Goal: Navigation & Orientation: Find specific page/section

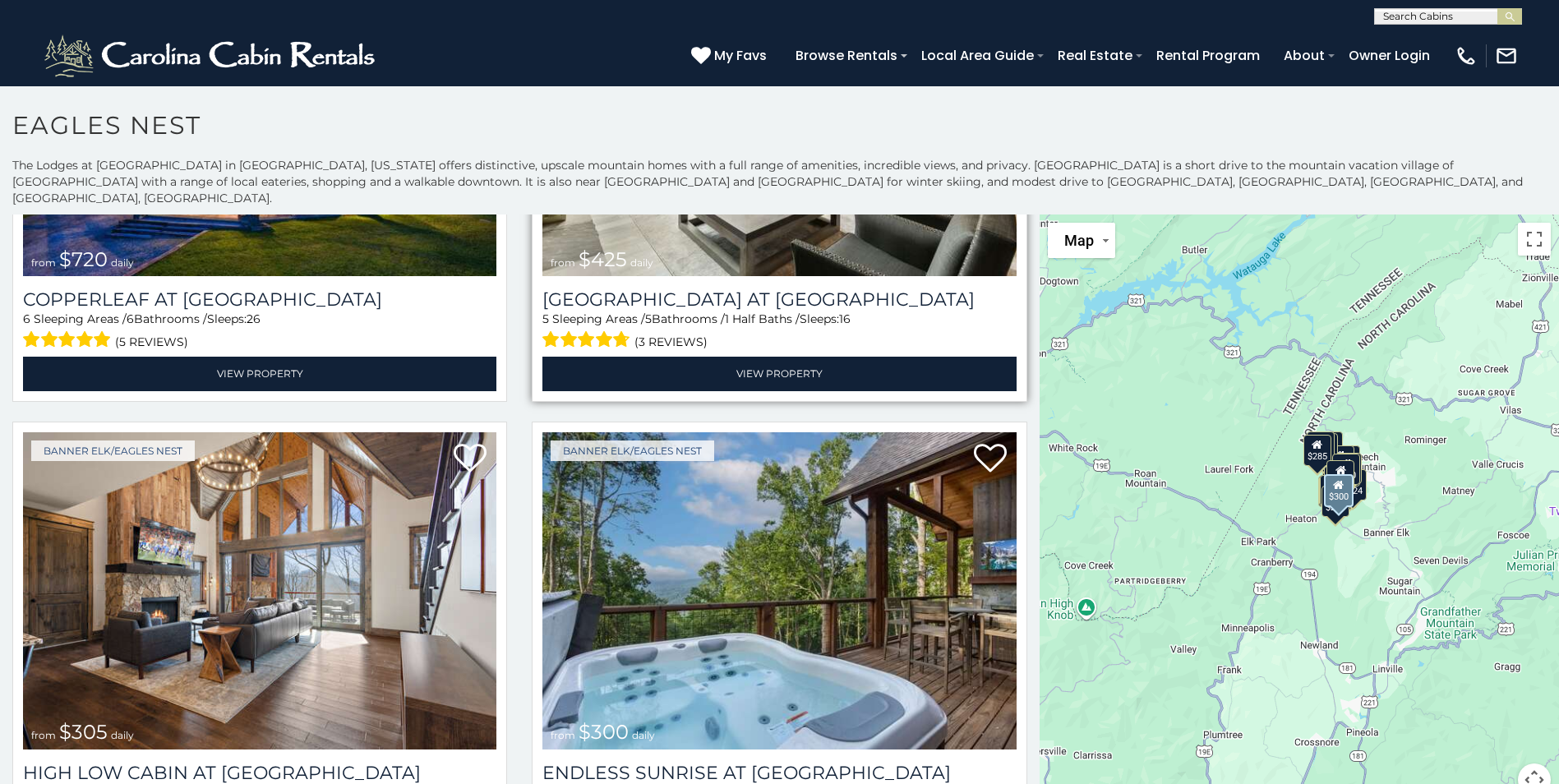
scroll to position [822, 0]
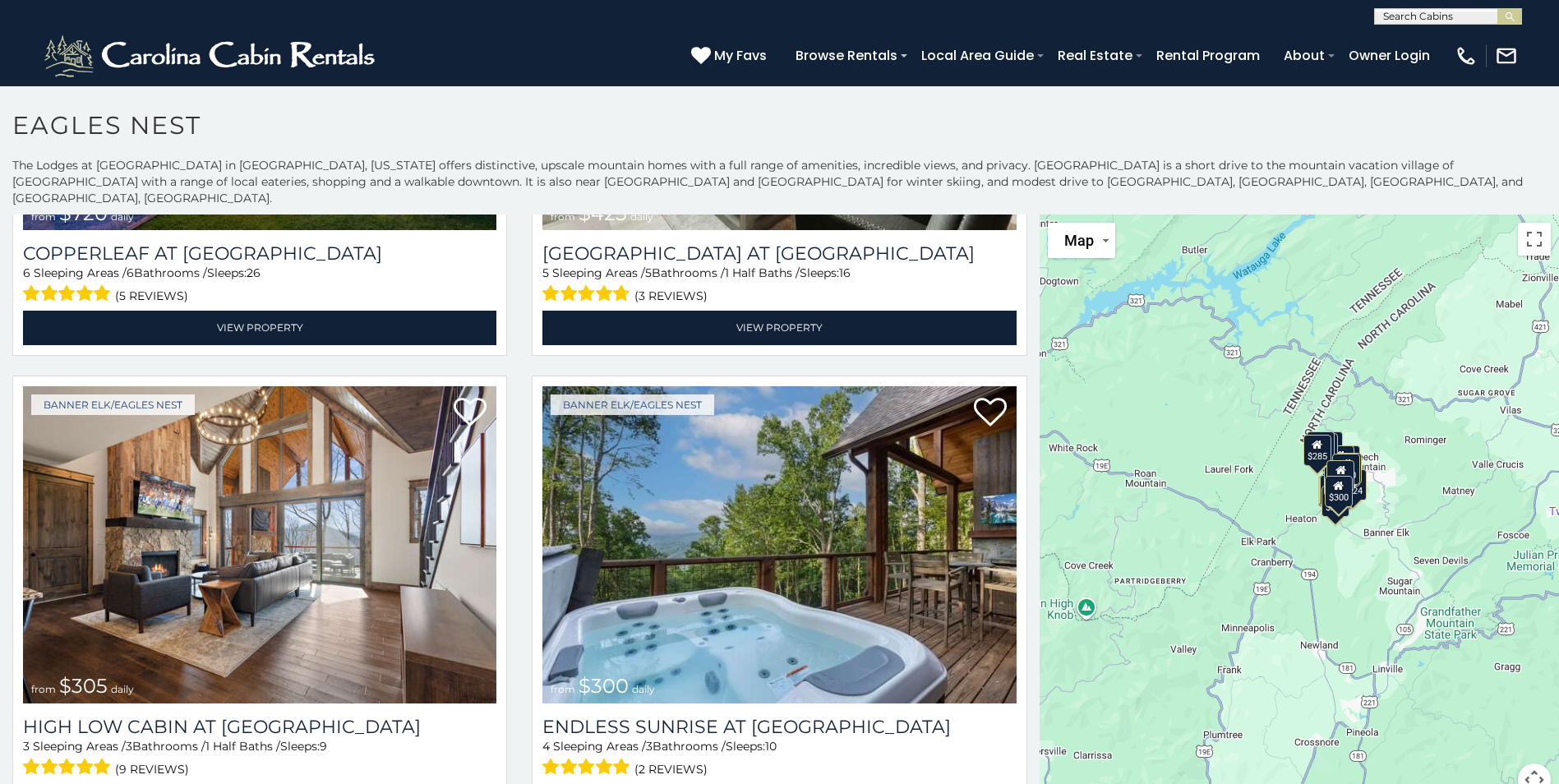
click at [1527, 763] on button "Map camera controls" at bounding box center [1533, 779] width 33 height 33
click at [1440, 681] on button "Move up" at bounding box center [1452, 697] width 33 height 33
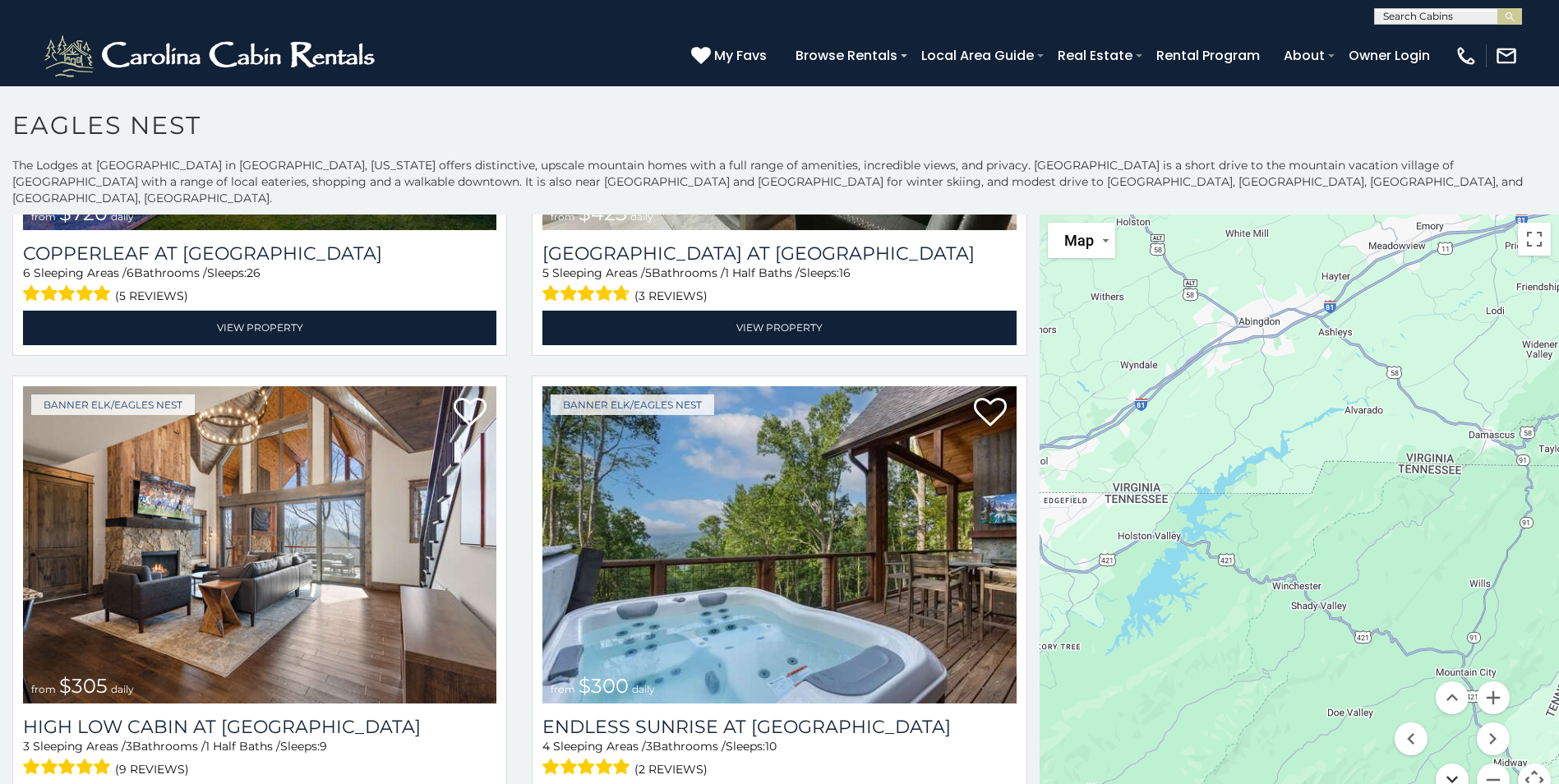
click at [1447, 763] on button "Move down" at bounding box center [1452, 779] width 33 height 33
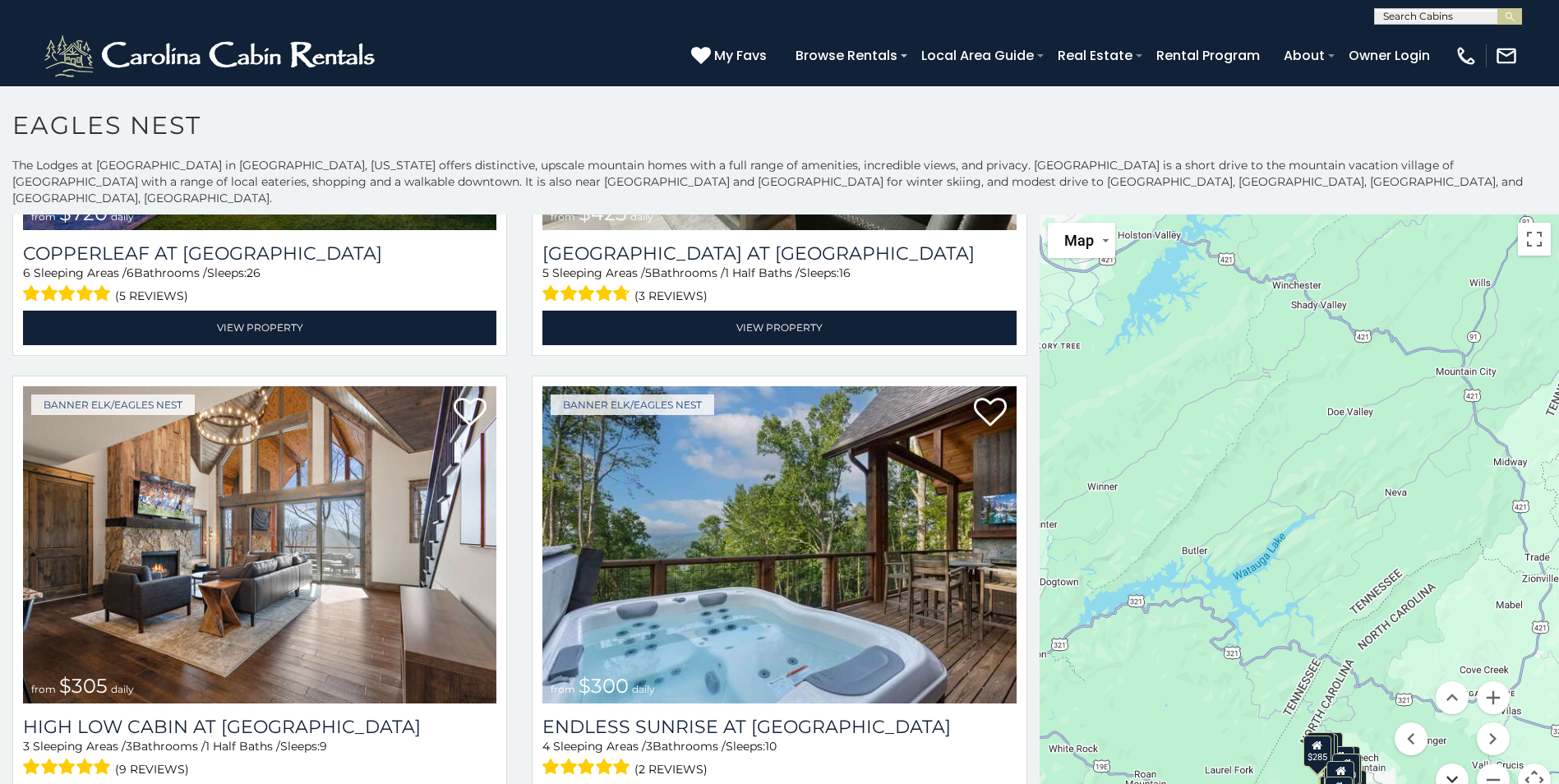
click at [1447, 763] on button "Move down" at bounding box center [1452, 779] width 33 height 33
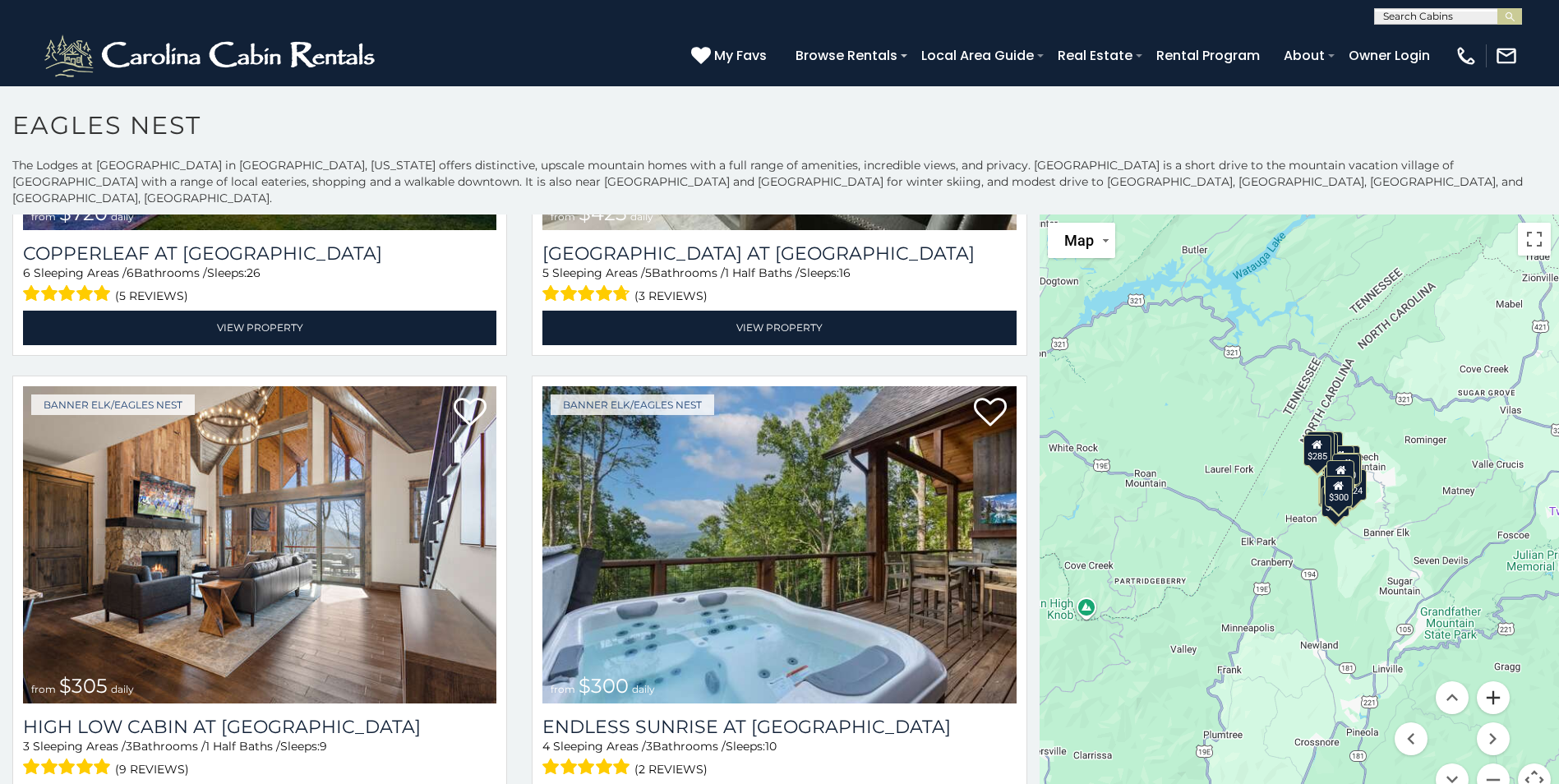
click at [1486, 683] on button "Zoom in" at bounding box center [1493, 697] width 33 height 33
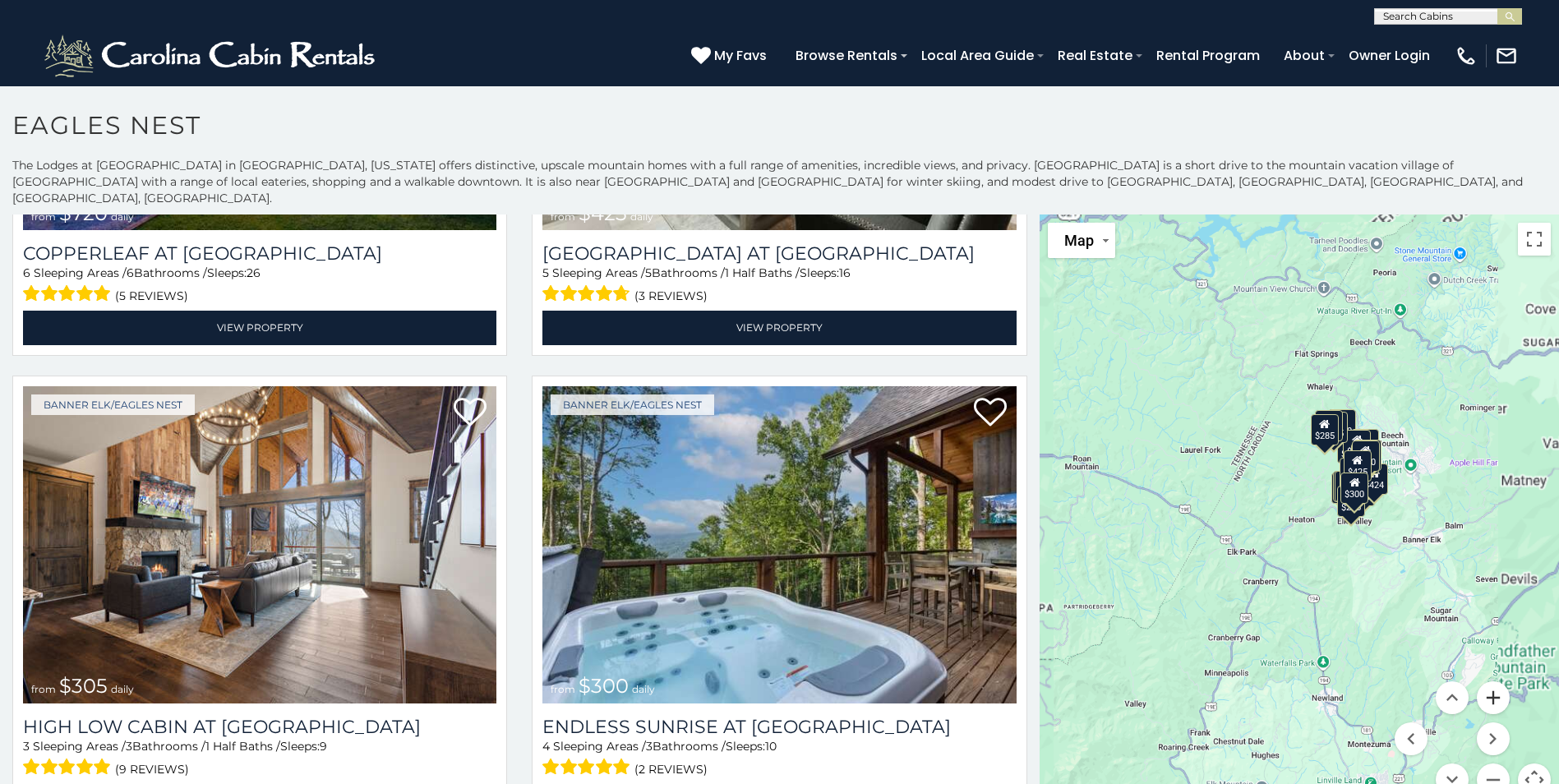
click at [1486, 683] on button "Zoom in" at bounding box center [1493, 697] width 33 height 33
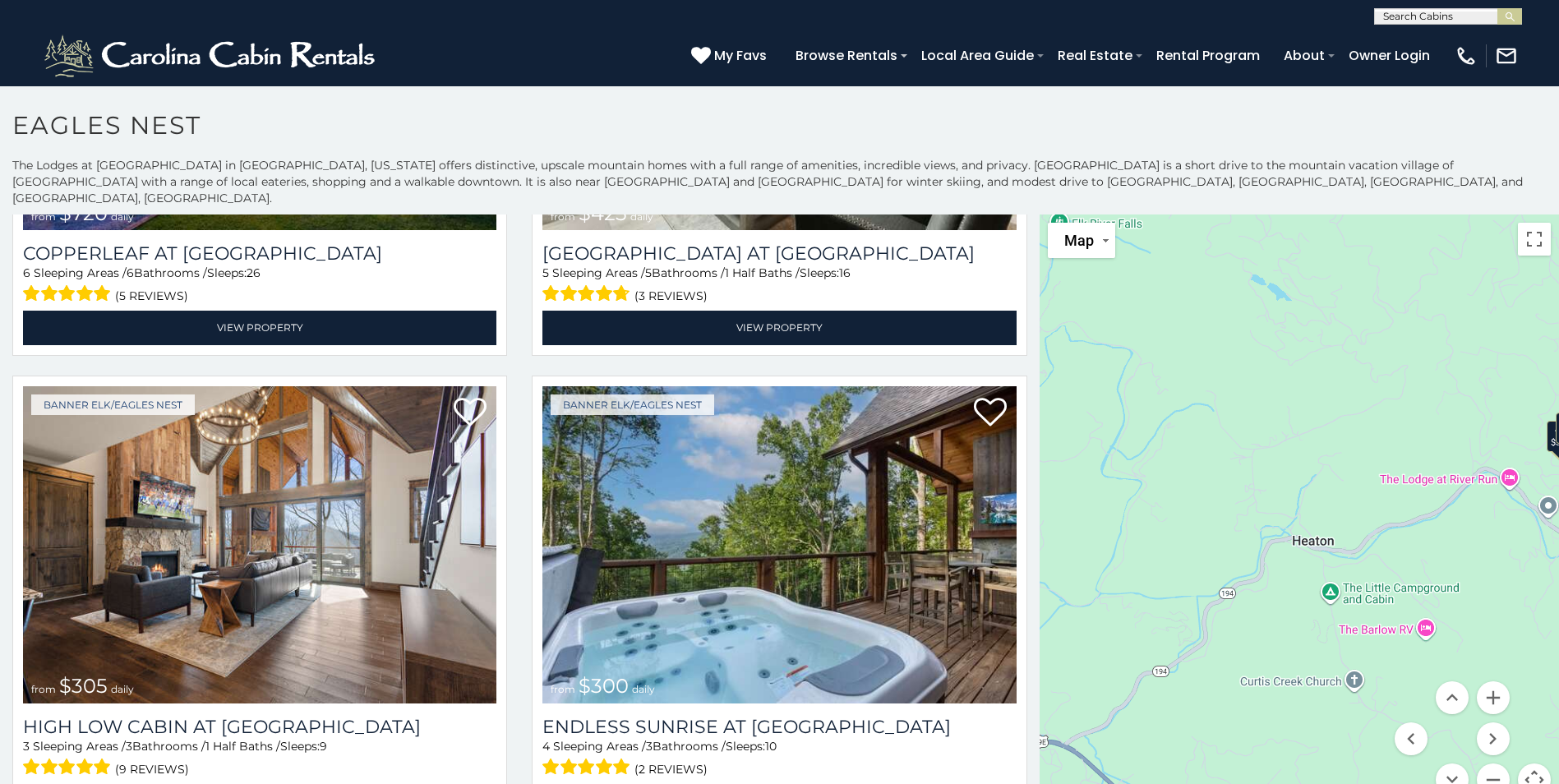
click at [1443, 596] on div "$650 $285 $720 $425 $305 $300 $230 $200 $250 $290 $230 $215 $424 $315 $225 $230…" at bounding box center [1299, 514] width 519 height 601
click at [1279, 623] on div "$650 $285 $720 $425 $305 $300 $230 $200 $250 $290 $230 $215 $424 $315 $225 $230…" at bounding box center [1299, 514] width 519 height 601
click at [1483, 722] on button "Move right" at bounding box center [1493, 739] width 33 height 33
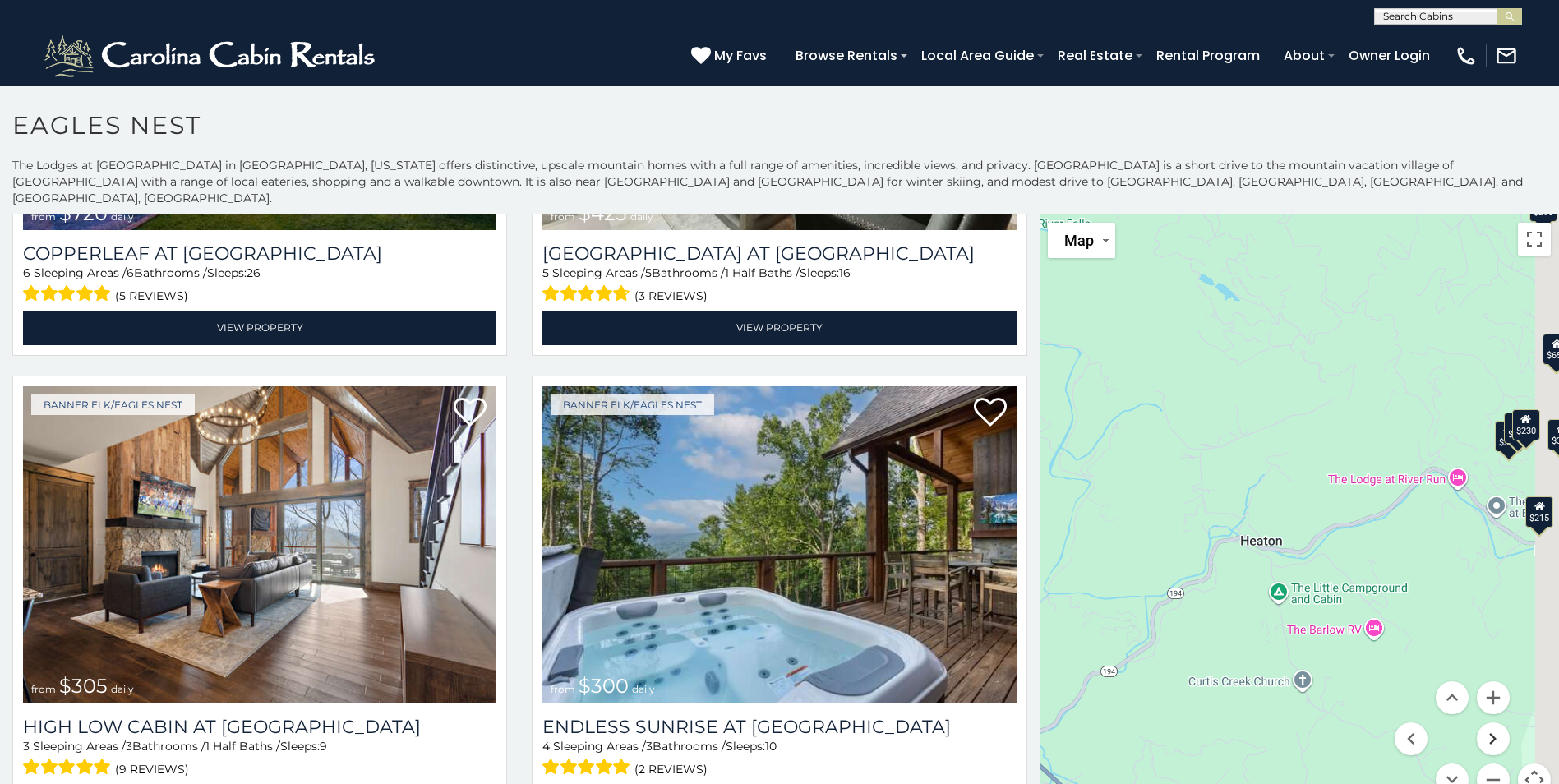
click at [1484, 722] on button "Move right" at bounding box center [1493, 739] width 33 height 33
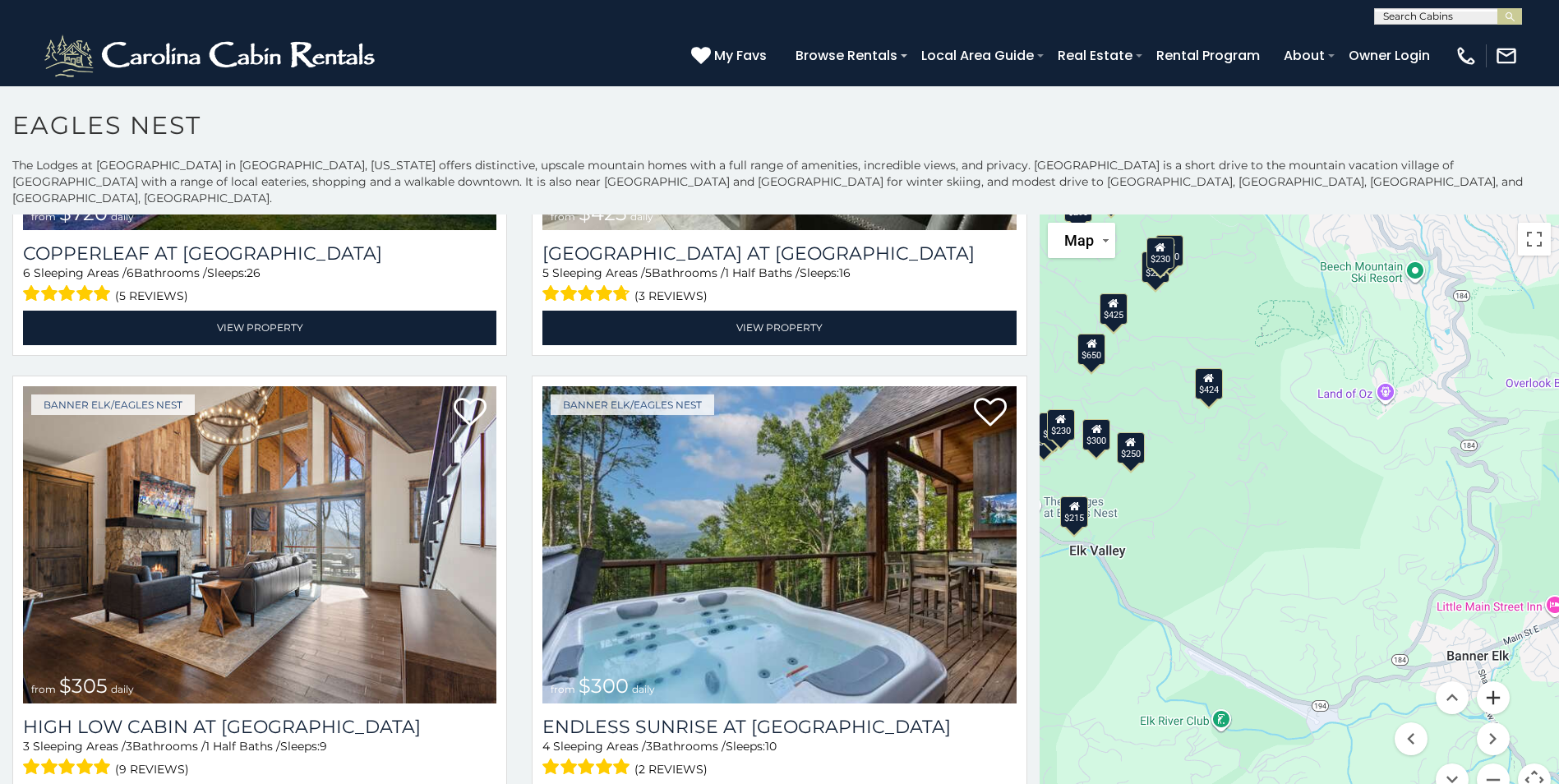
click at [1489, 681] on button "Zoom in" at bounding box center [1493, 697] width 33 height 33
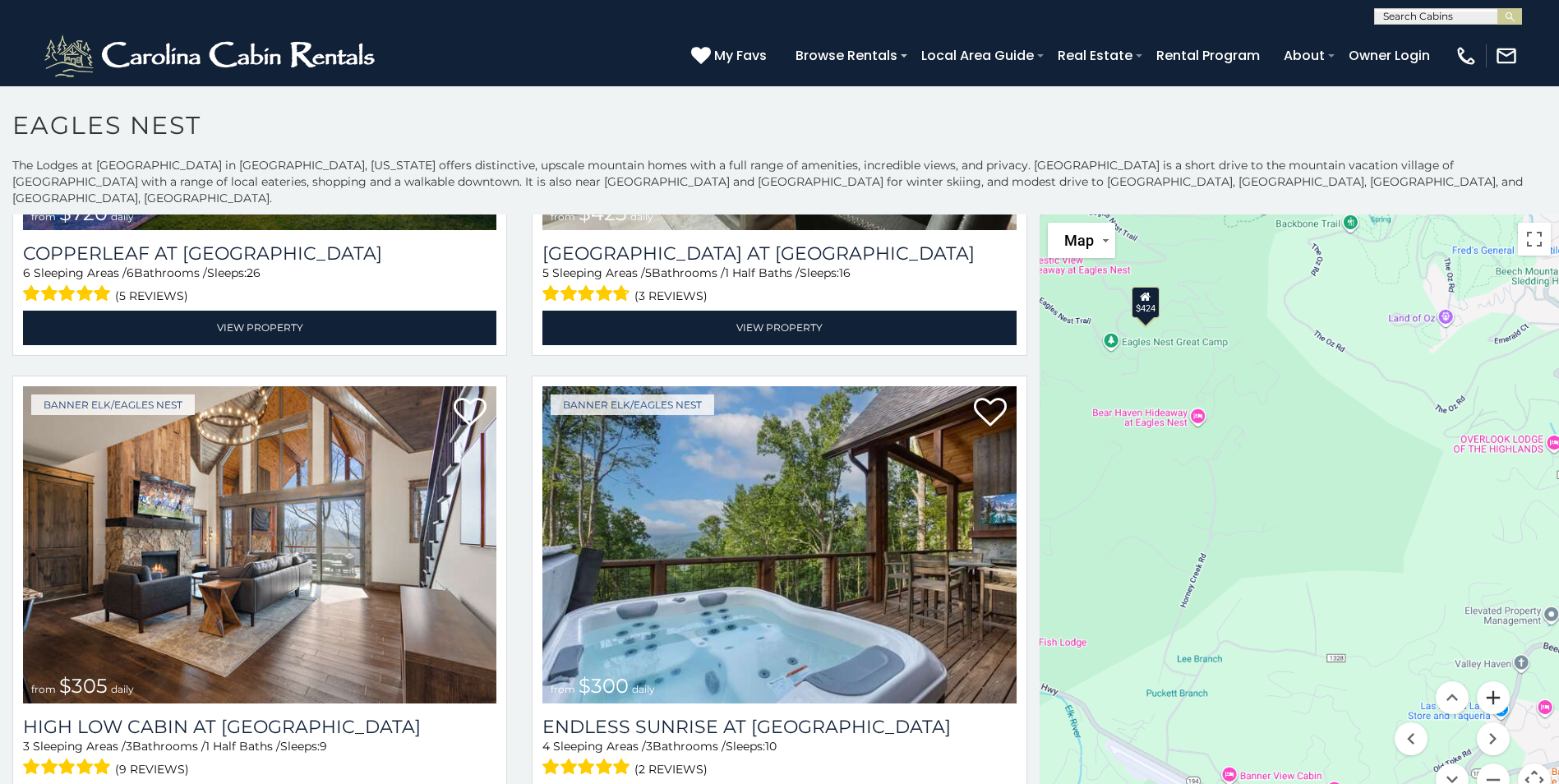
click at [1489, 681] on button "Zoom in" at bounding box center [1493, 697] width 33 height 33
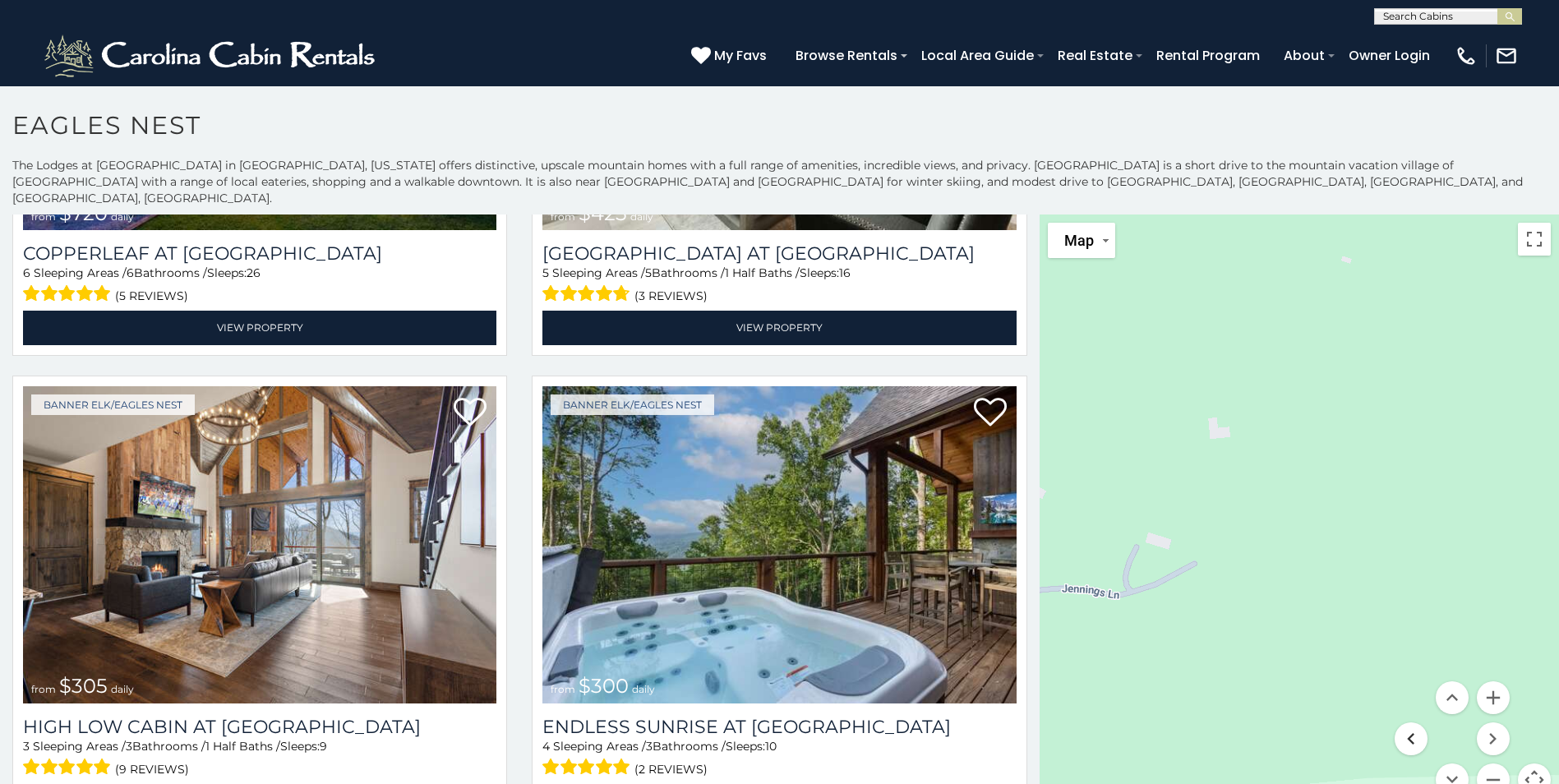
click at [1402, 723] on button "Move left" at bounding box center [1410, 739] width 33 height 33
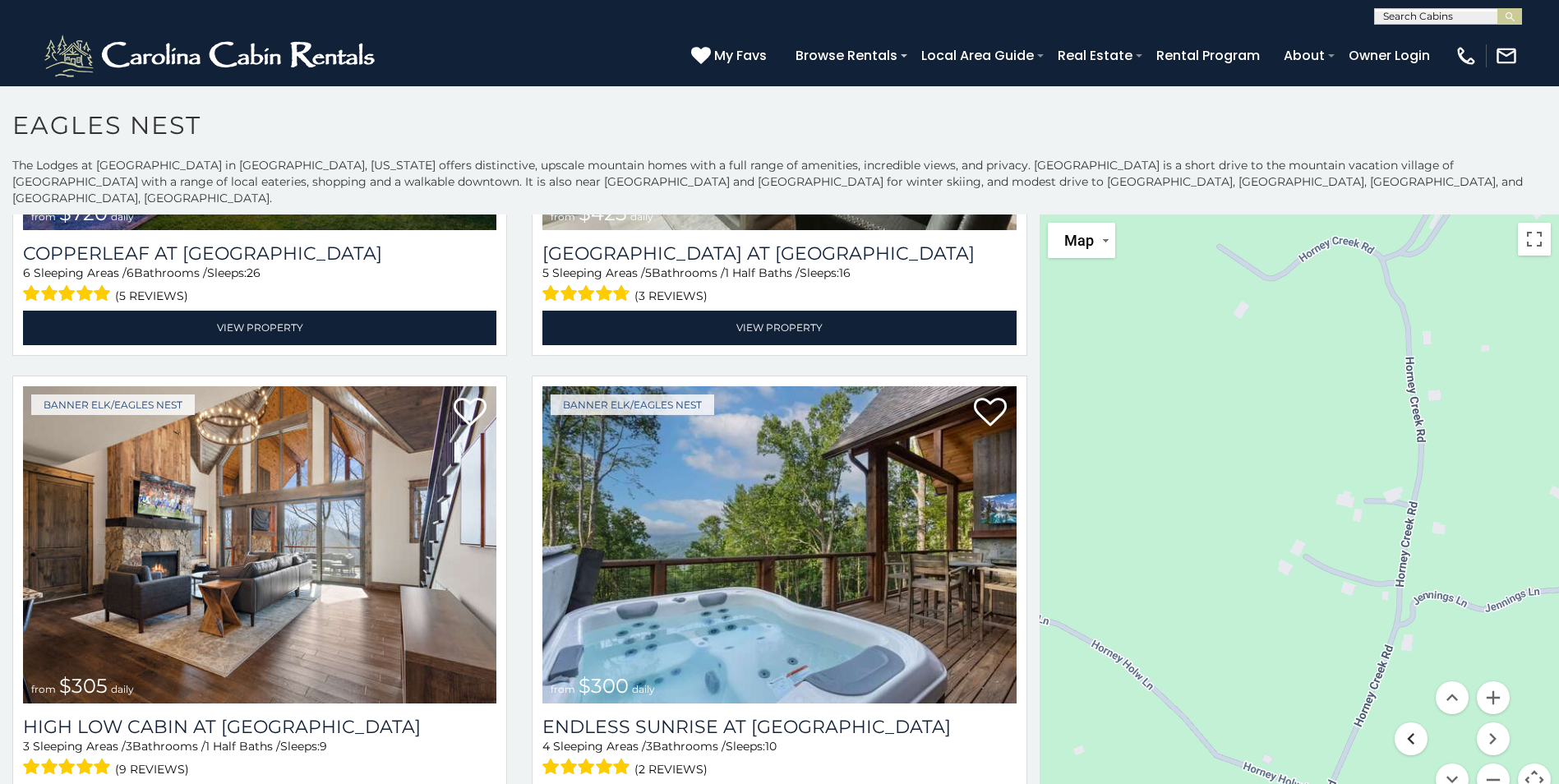
click at [1402, 723] on button "Move left" at bounding box center [1410, 739] width 33 height 33
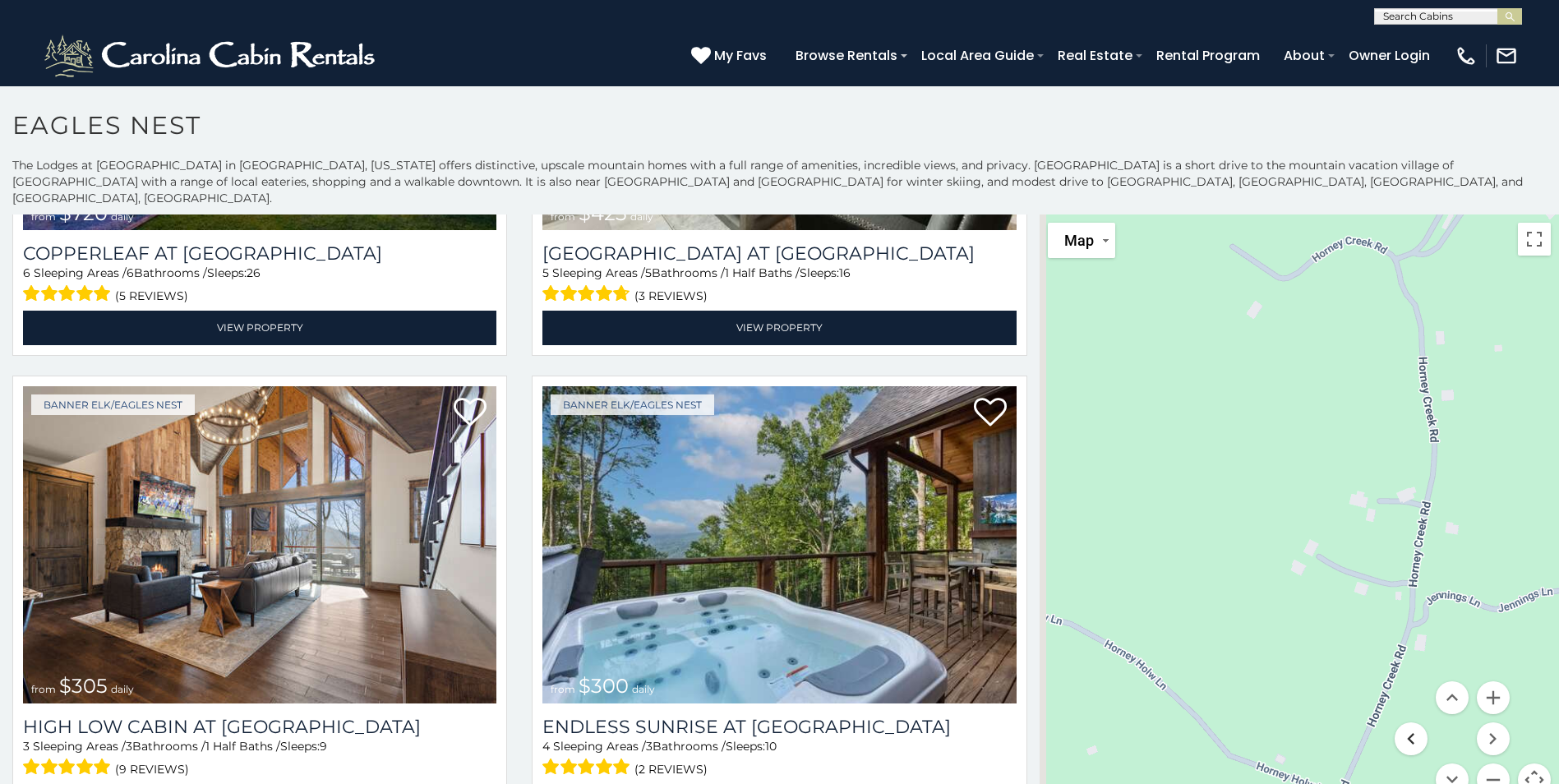
click at [1402, 723] on button "Move left" at bounding box center [1410, 739] width 33 height 33
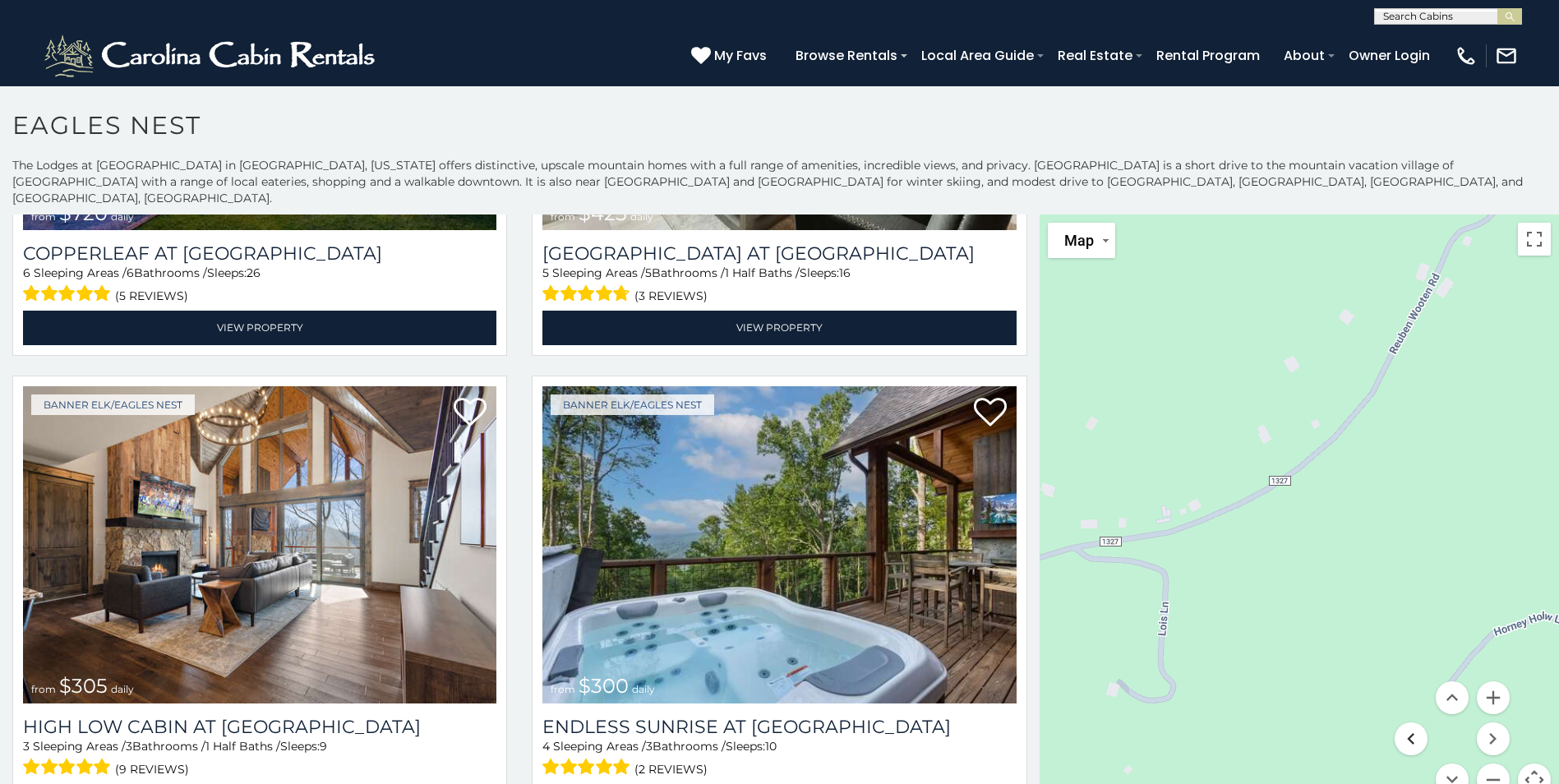
click at [1402, 723] on button "Move left" at bounding box center [1410, 739] width 33 height 33
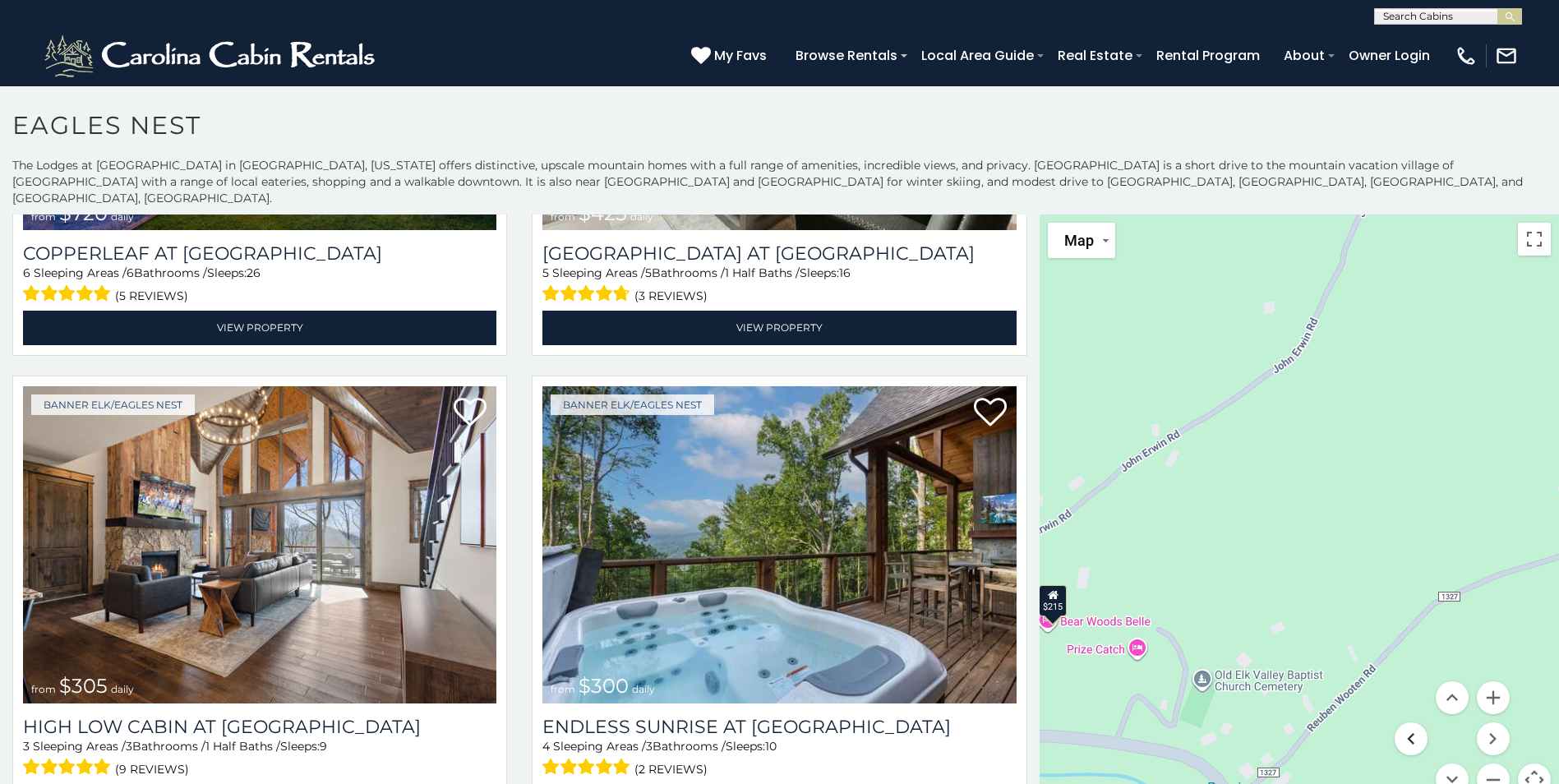
click at [1402, 723] on button "Move left" at bounding box center [1410, 739] width 33 height 33
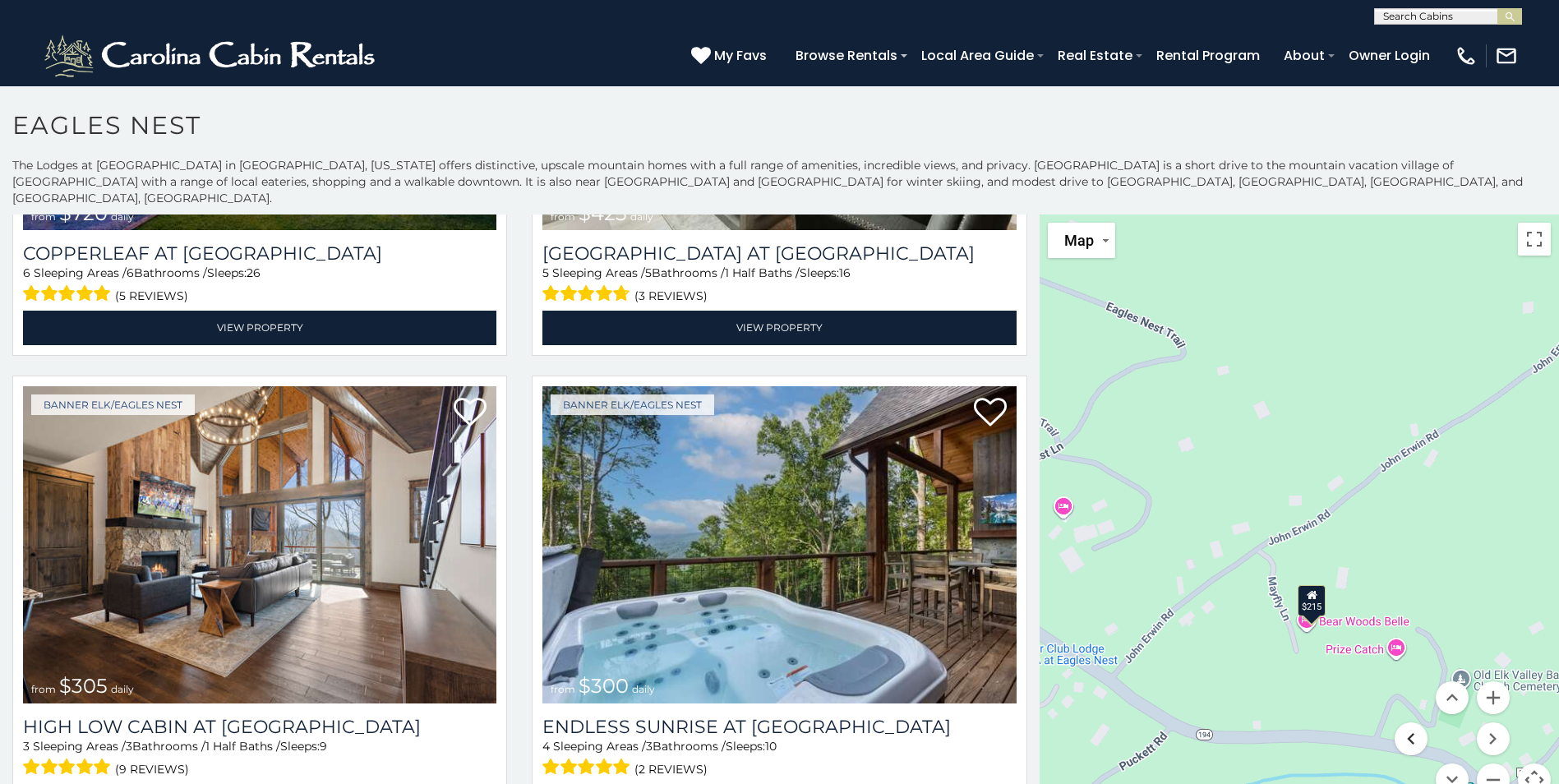
click at [1402, 723] on button "Move left" at bounding box center [1410, 739] width 33 height 33
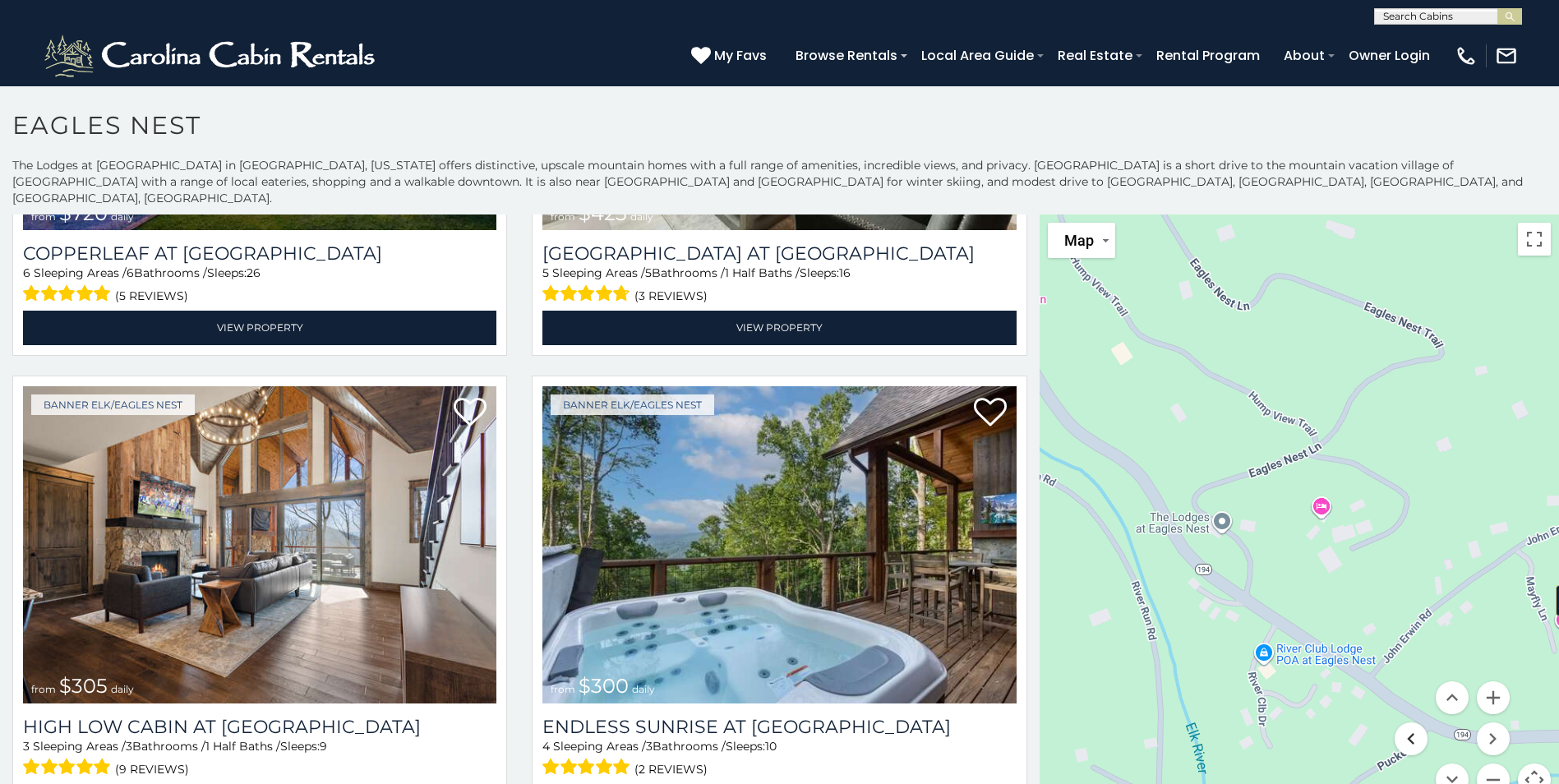
click at [1402, 723] on button "Move left" at bounding box center [1410, 739] width 33 height 33
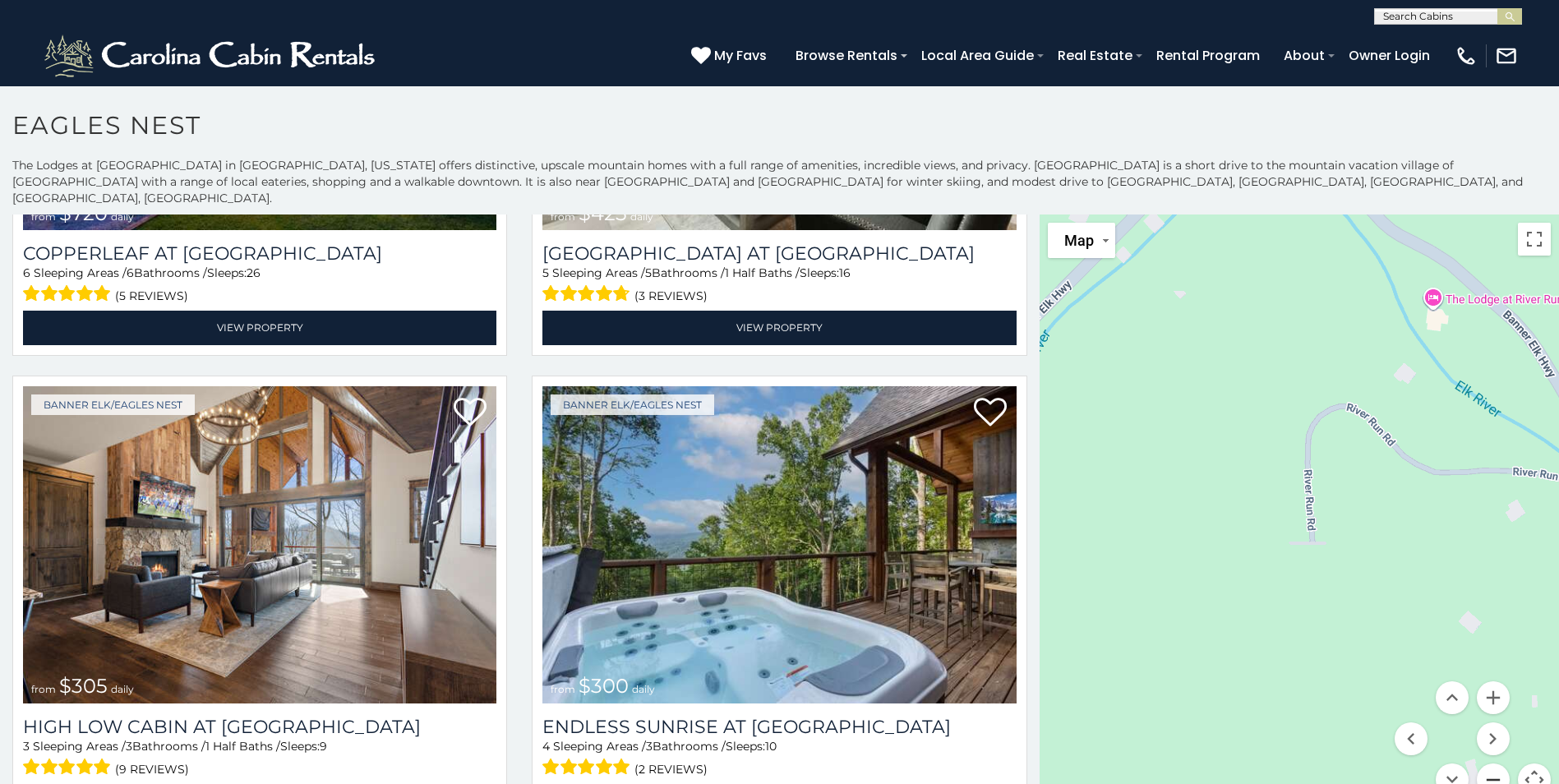
click at [1489, 763] on button "Zoom out" at bounding box center [1493, 779] width 33 height 33
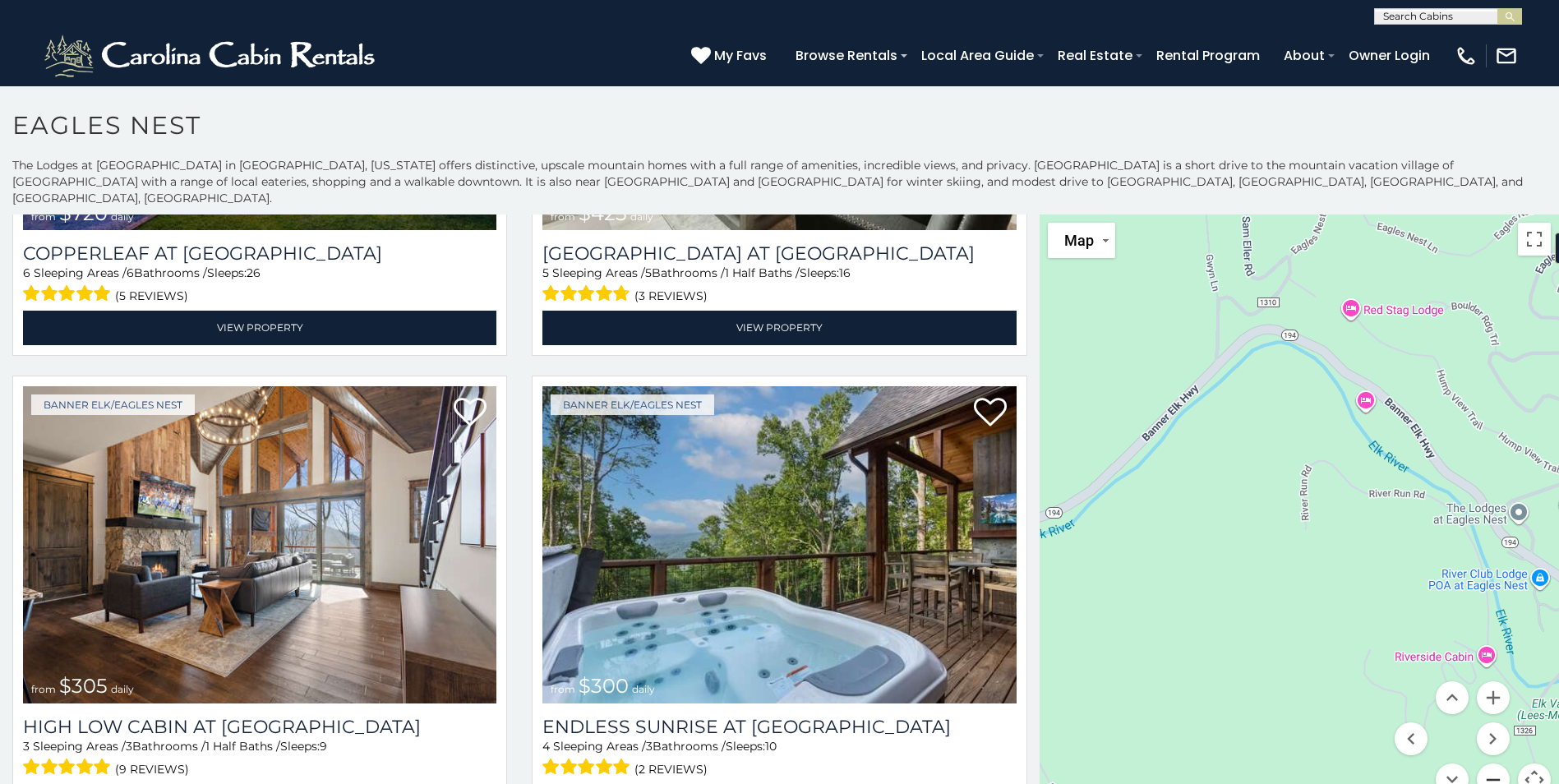
click at [1489, 763] on button "Zoom out" at bounding box center [1493, 779] width 33 height 33
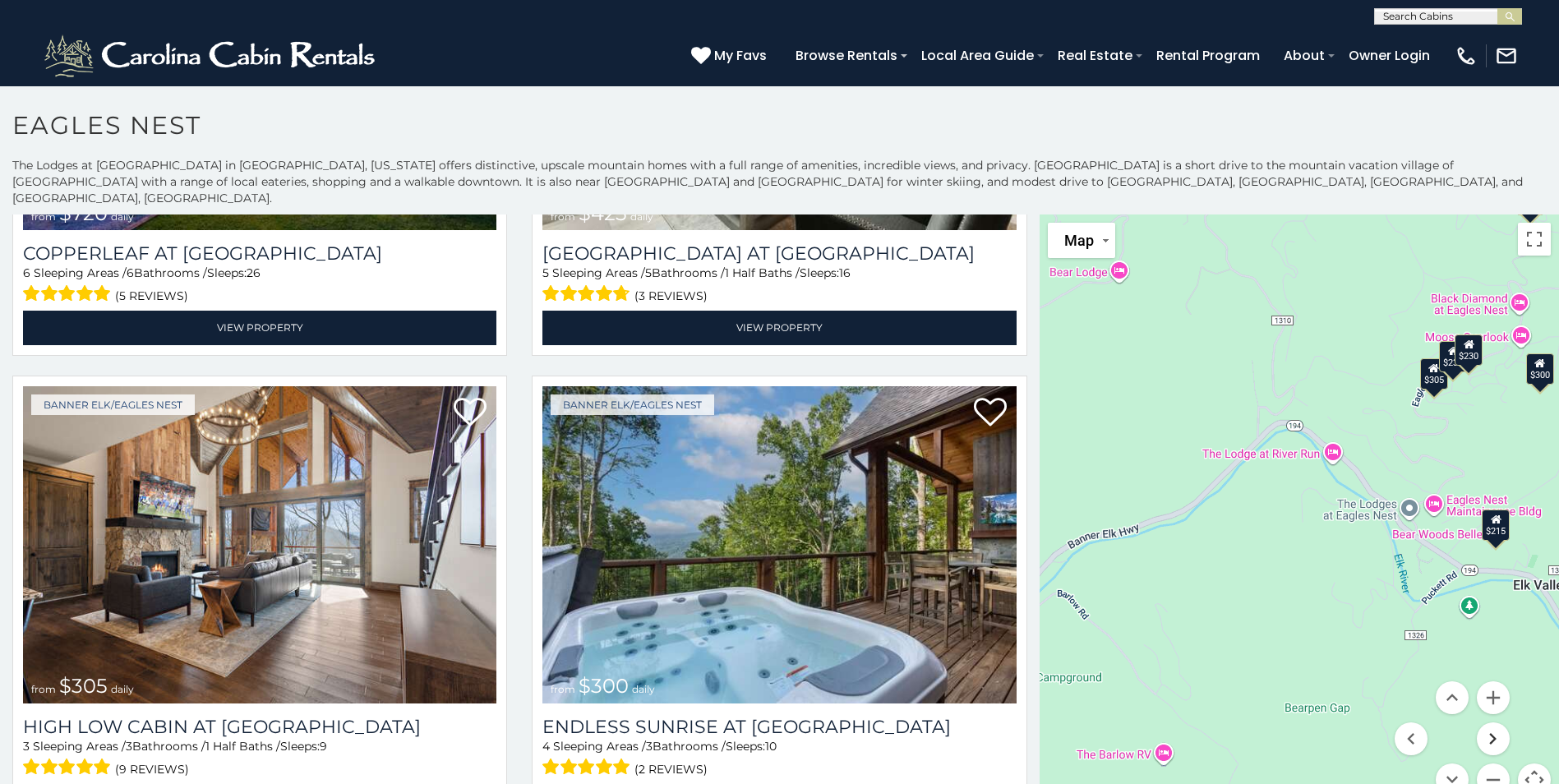
click at [1484, 722] on button "Move right" at bounding box center [1493, 739] width 33 height 33
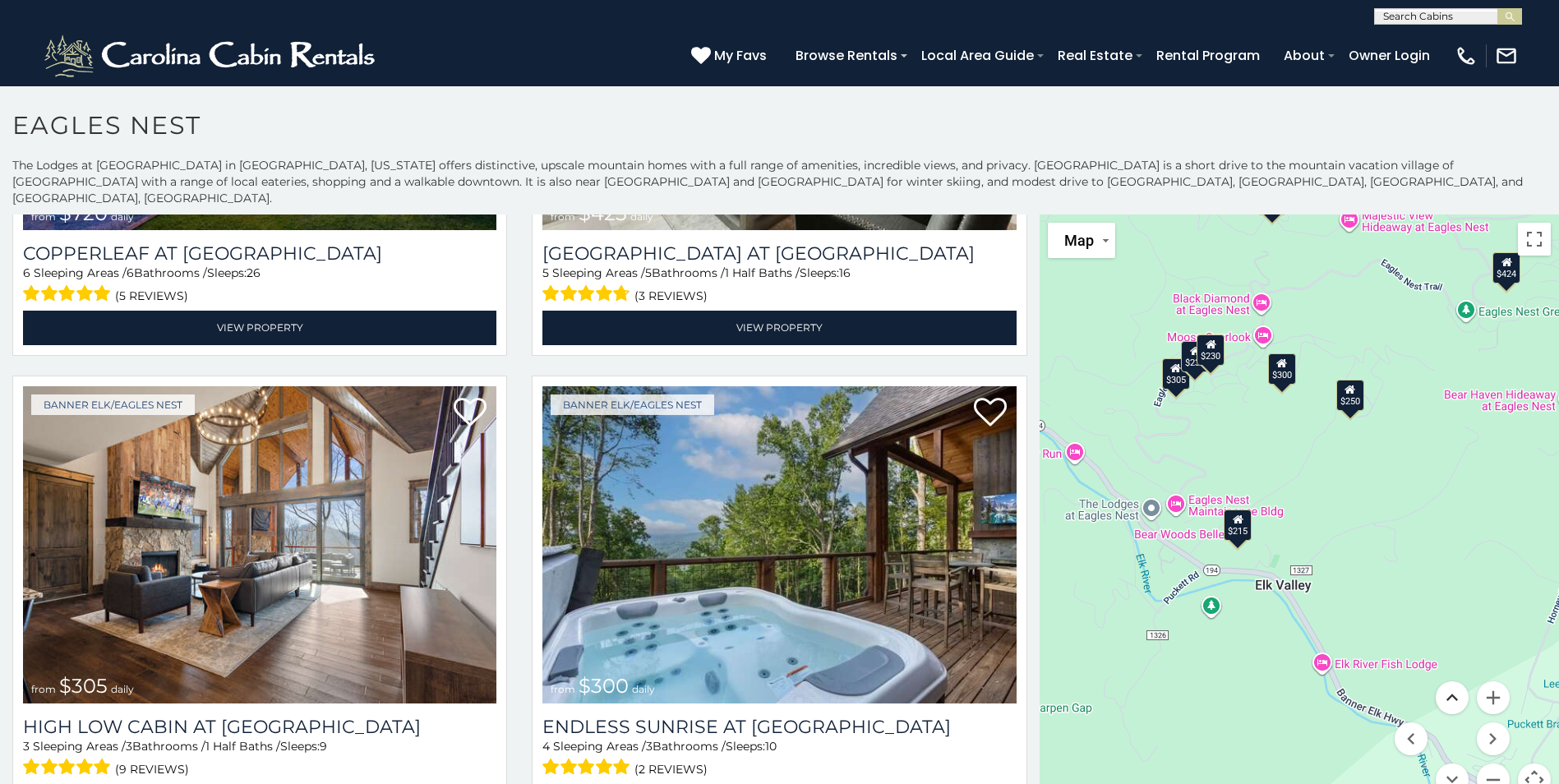
click at [1443, 684] on button "Move up" at bounding box center [1452, 697] width 33 height 33
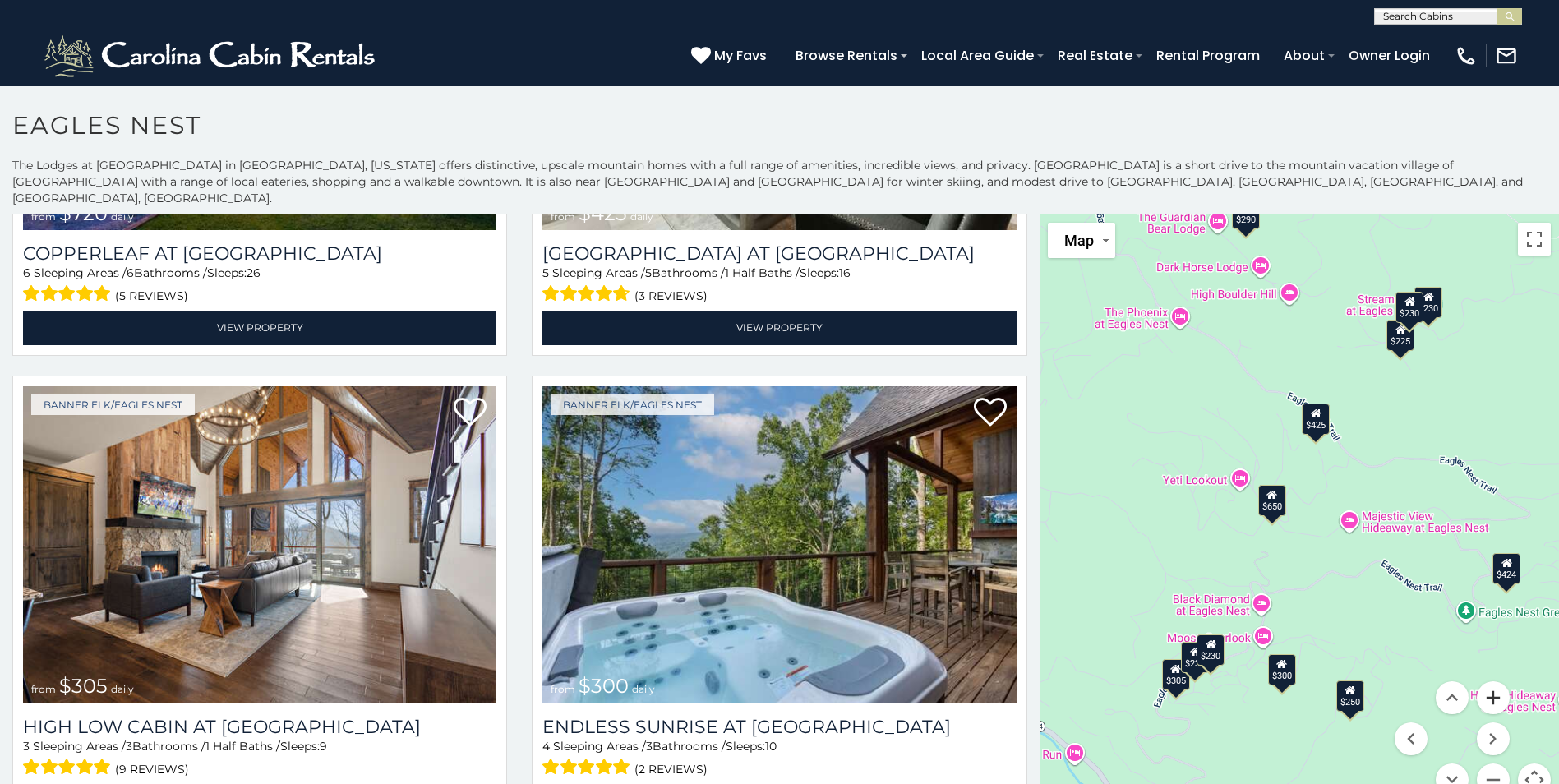
click at [1486, 687] on button "Zoom in" at bounding box center [1493, 697] width 33 height 33
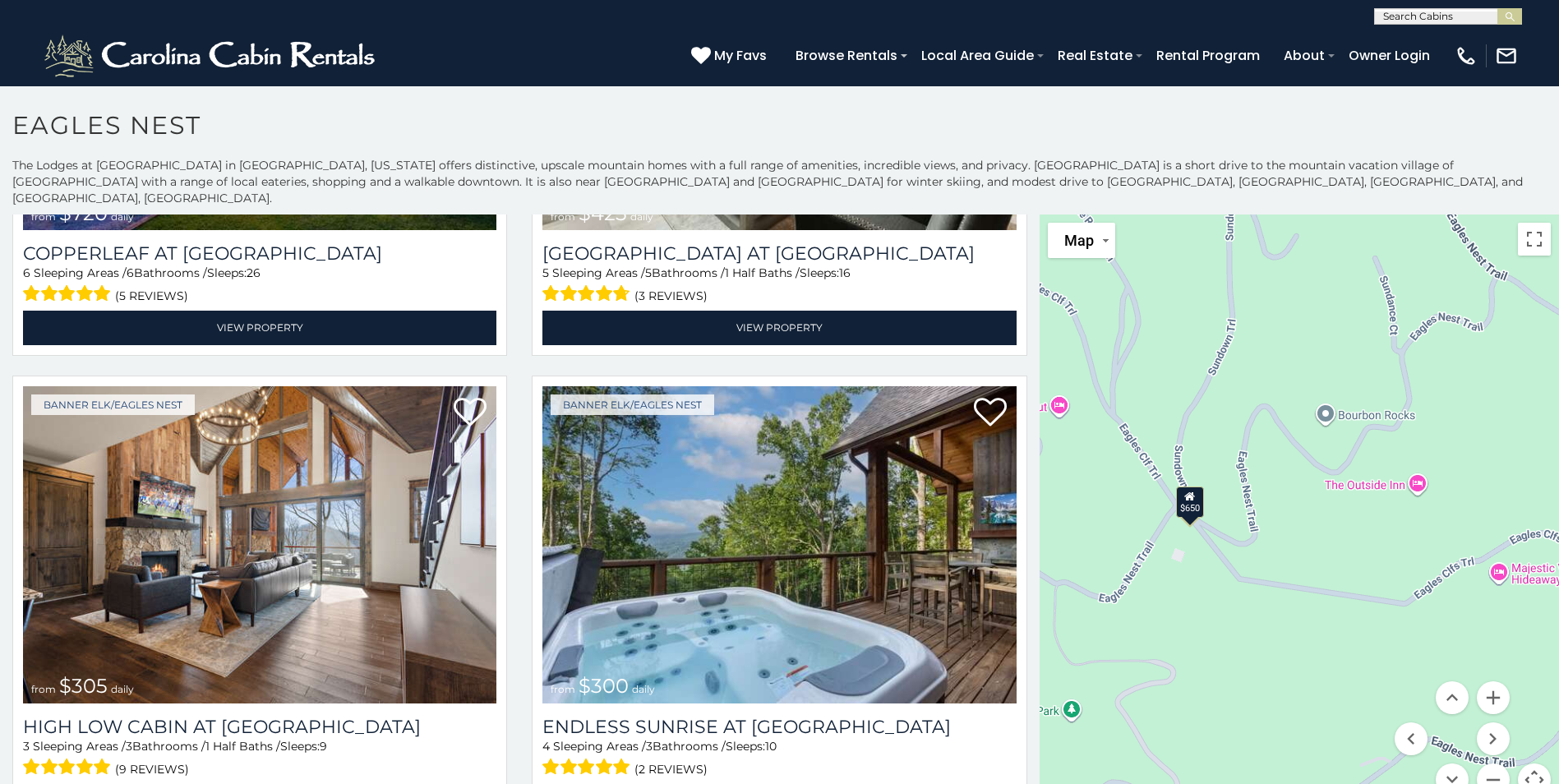
click at [1186, 493] on div "$650" at bounding box center [1189, 502] width 27 height 31
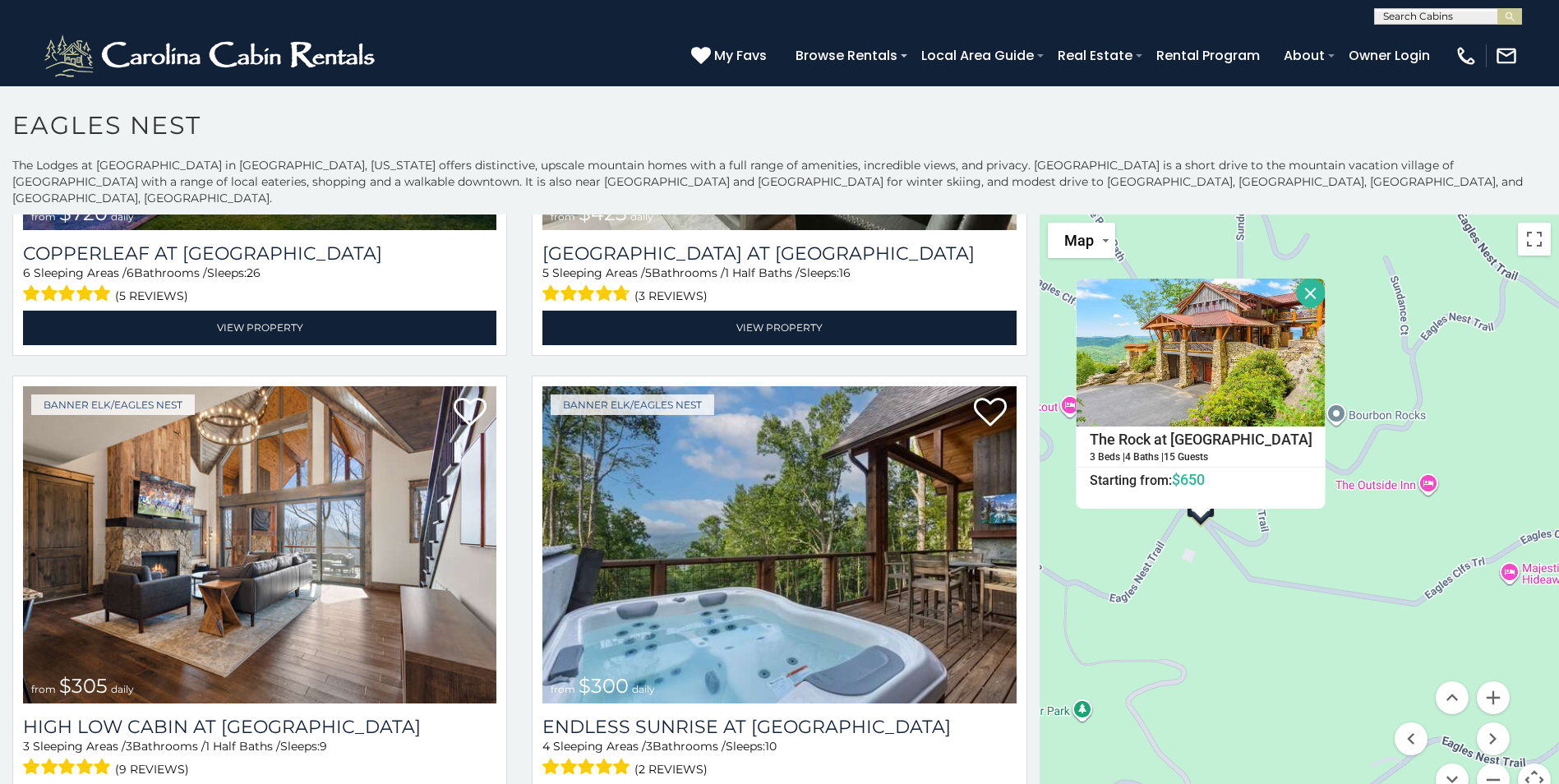
click at [1333, 648] on div "$650 $285 $720 $425 $305 $300 $230 $200 $250 $290 $230 $215 $424 $315 $225 $230…" at bounding box center [1299, 514] width 519 height 601
click at [1334, 647] on div "$650 $285 $720 $425 $305 $300 $230 $200 $250 $290 $230 $215 $424 $315 $225 $230…" at bounding box center [1299, 514] width 519 height 601
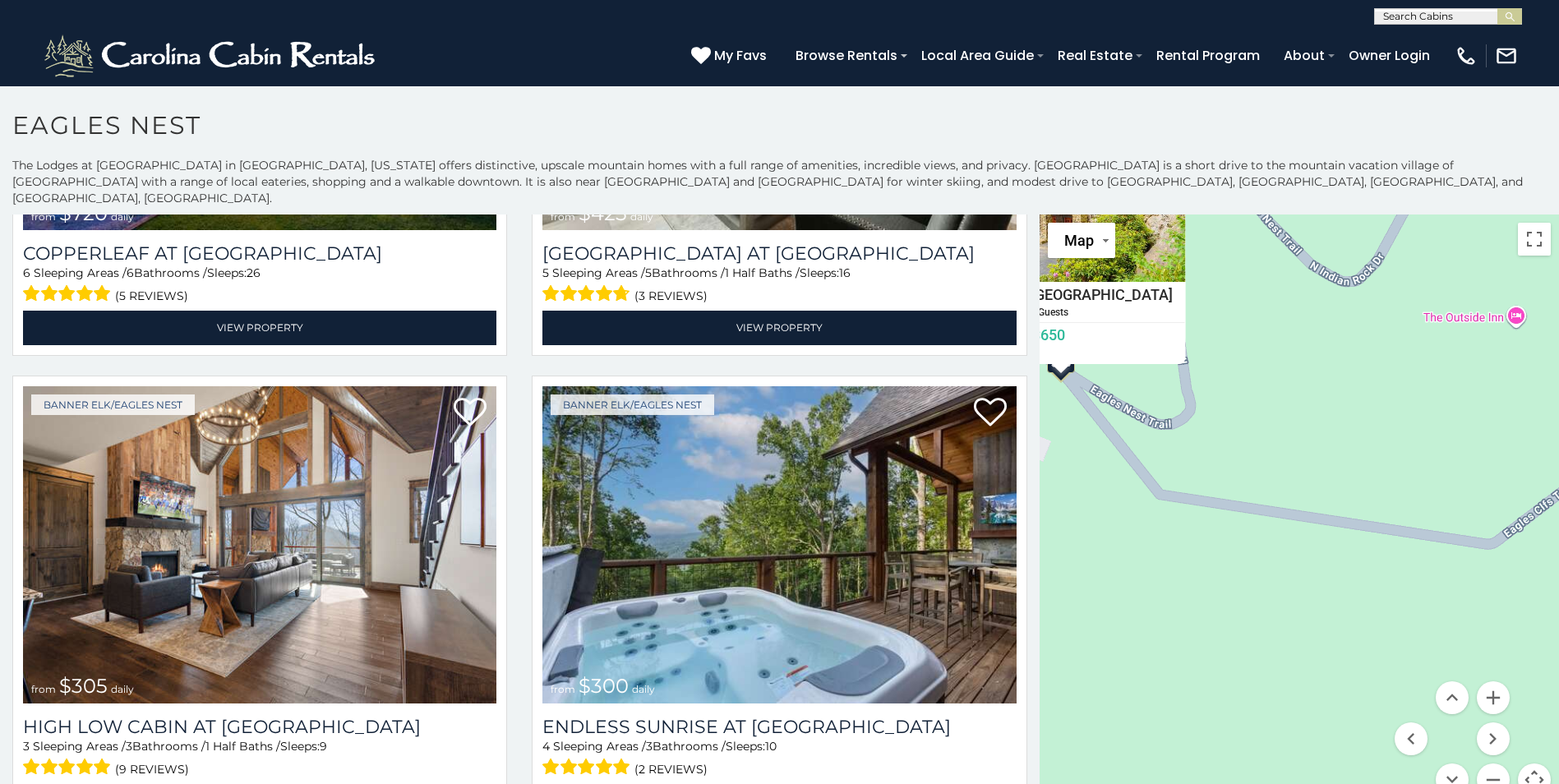
drag, startPoint x: 1199, startPoint y: 610, endPoint x: 1214, endPoint y: 610, distance: 15.0
click at [1198, 610] on div "$650 $285 $720 $425 $305 $300 $230 $200 $250 $290 $230 $215 $424 $315 $225 $230…" at bounding box center [1299, 514] width 519 height 601
click at [1480, 722] on button "Move right" at bounding box center [1493, 739] width 33 height 33
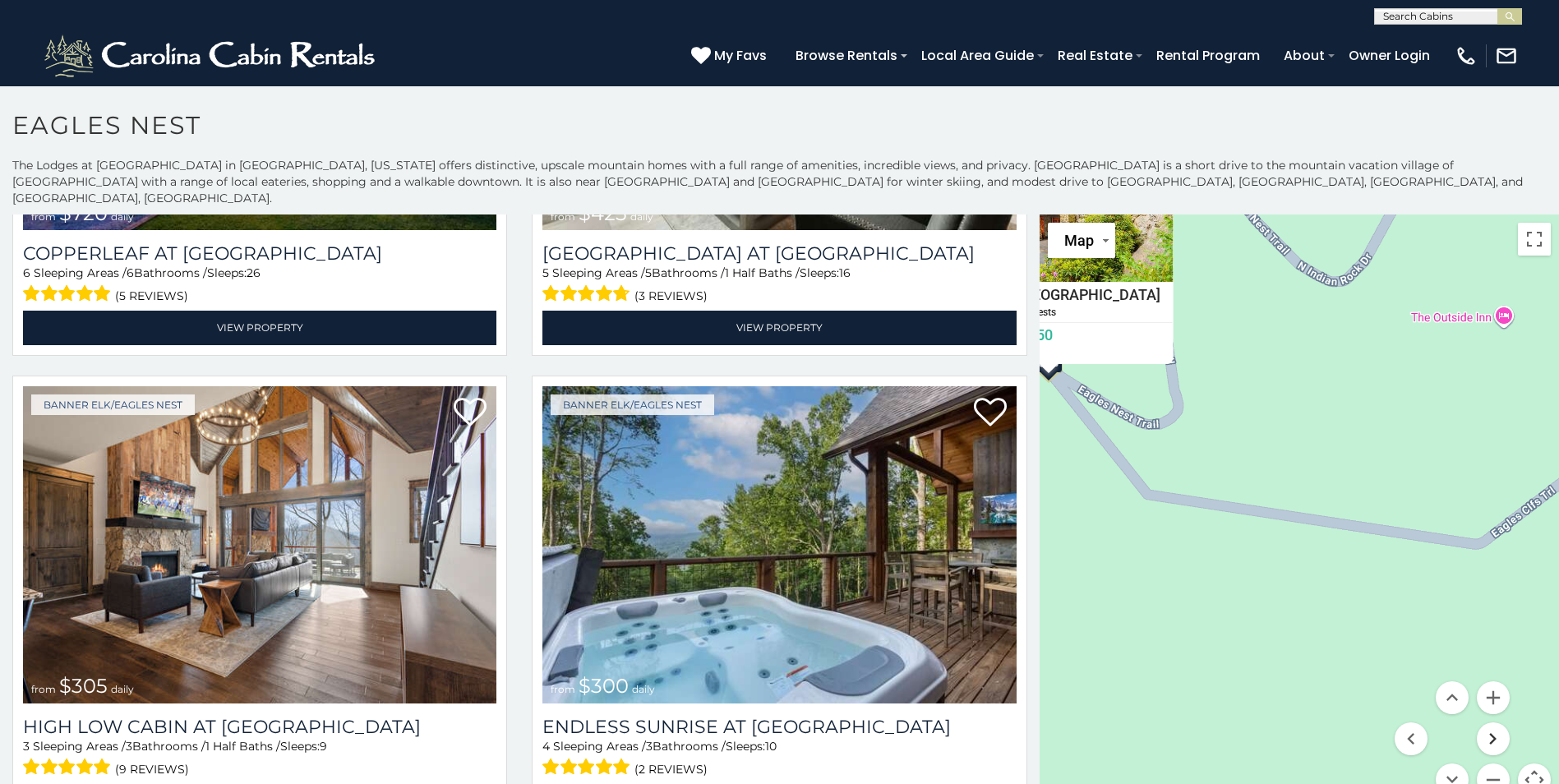
click at [1480, 722] on button "Move right" at bounding box center [1493, 739] width 33 height 33
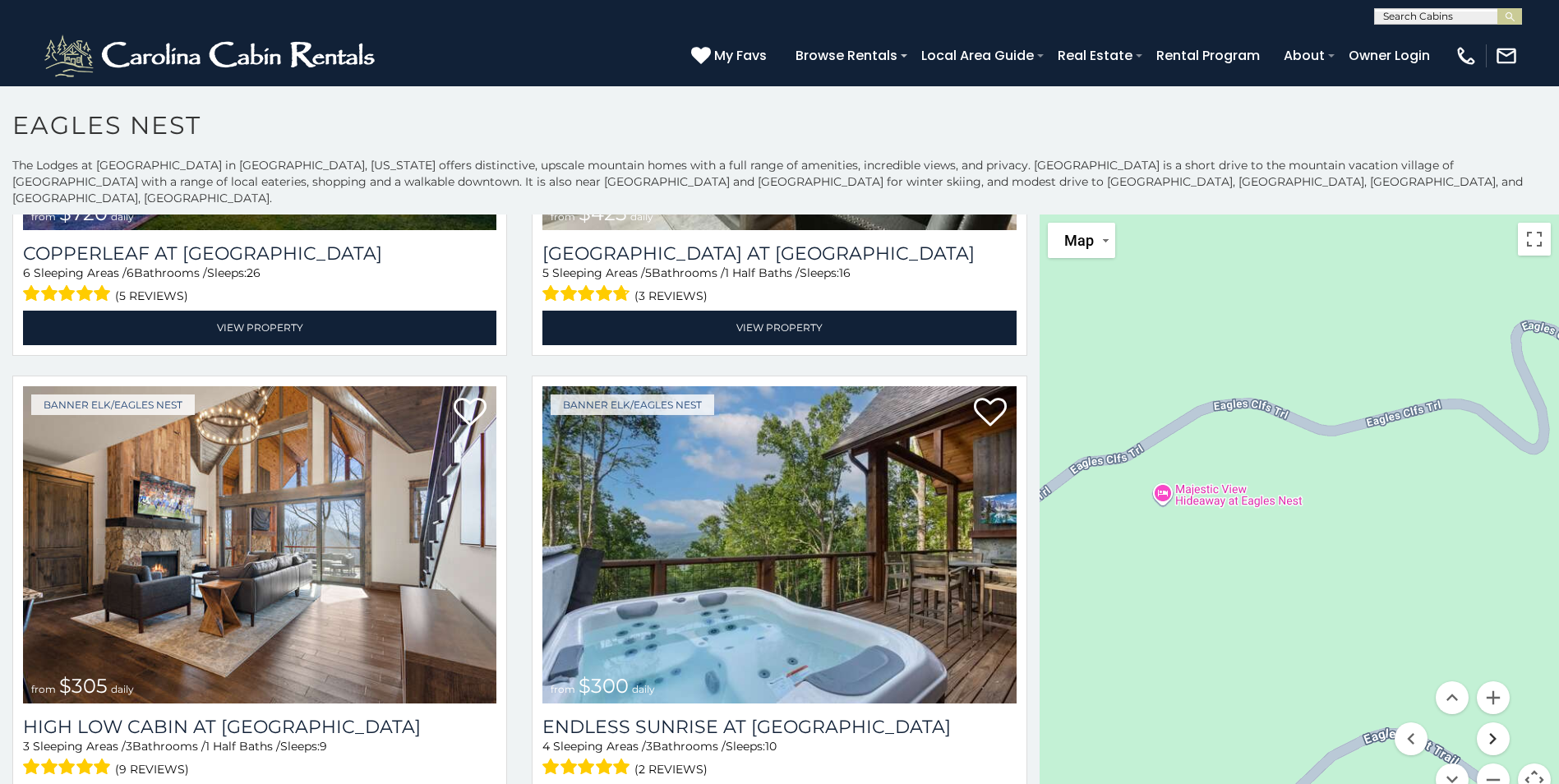
click at [1480, 722] on button "Move right" at bounding box center [1493, 739] width 33 height 33
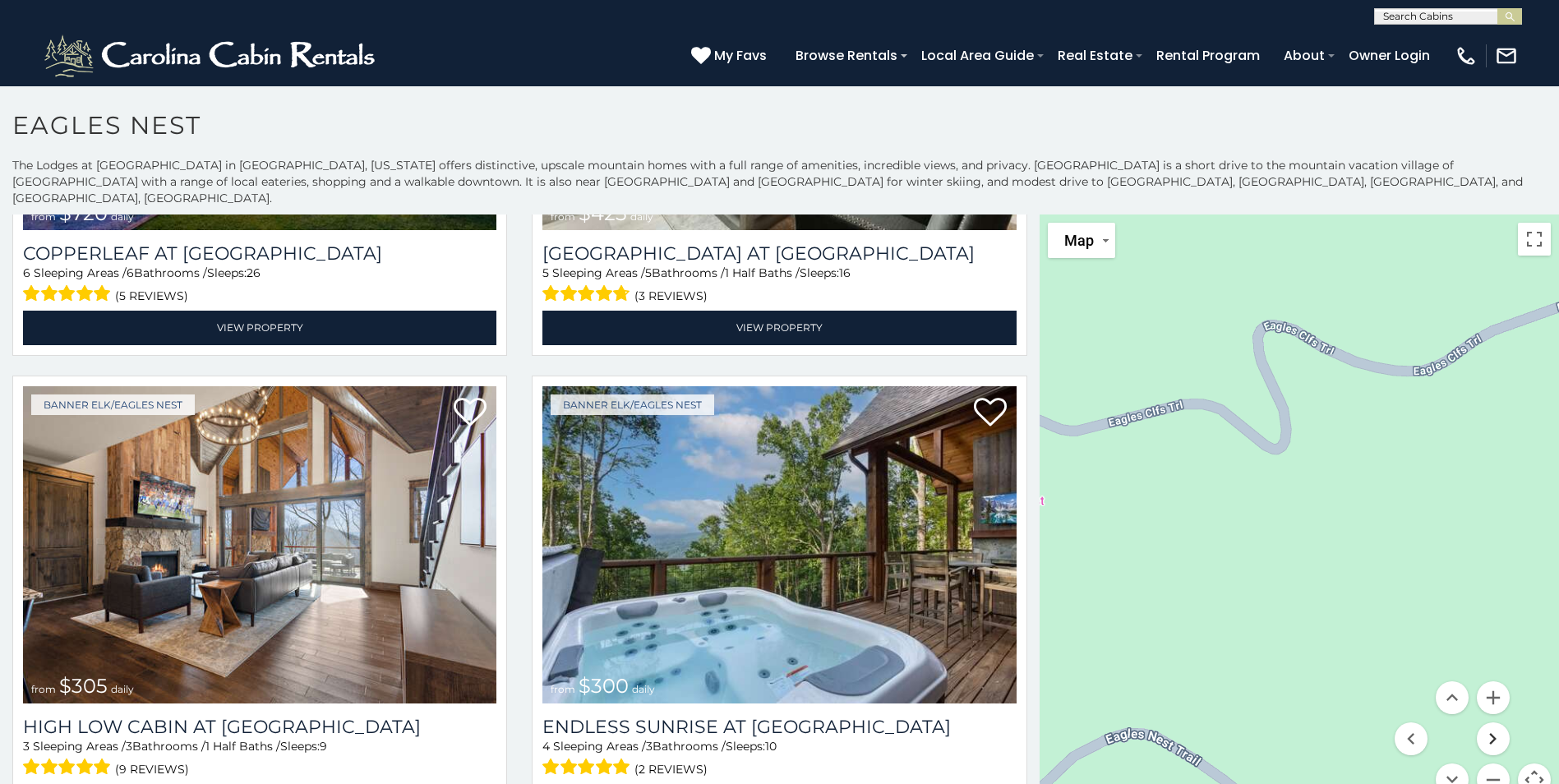
click at [1480, 722] on button "Move right" at bounding box center [1493, 739] width 33 height 33
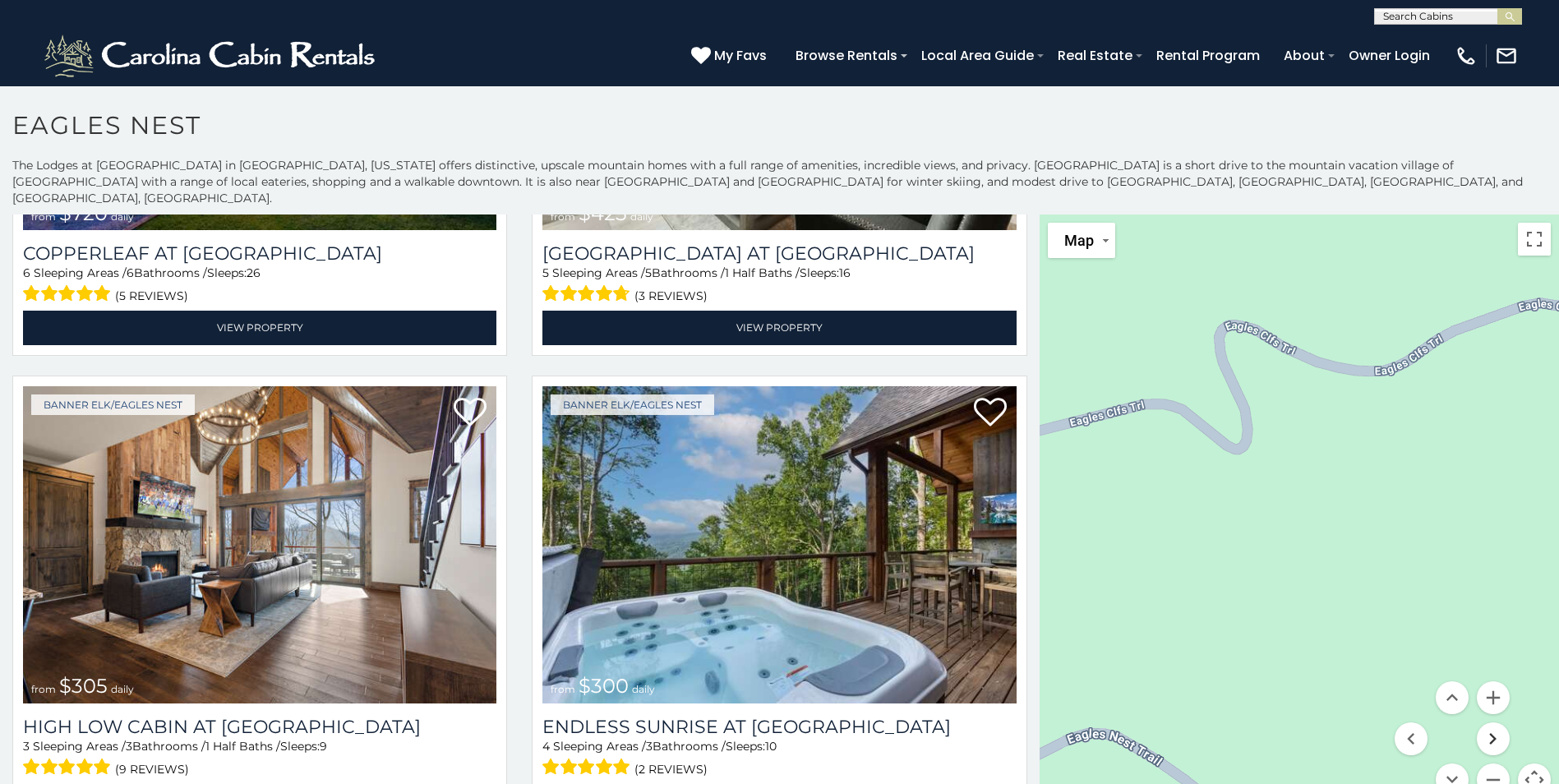
click at [1480, 722] on button "Move right" at bounding box center [1493, 739] width 33 height 33
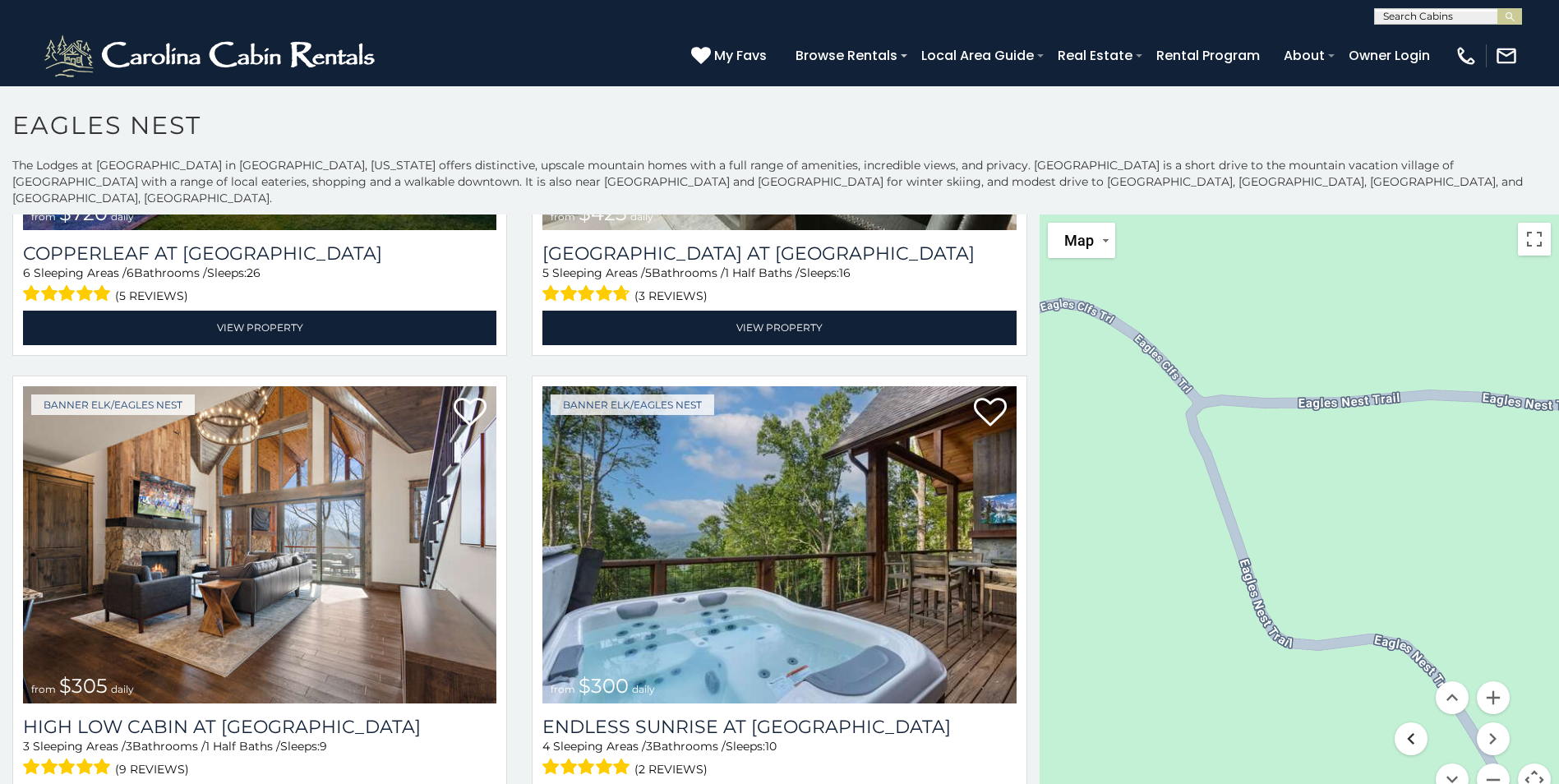
click at [1411, 722] on button "Move left" at bounding box center [1410, 739] width 33 height 33
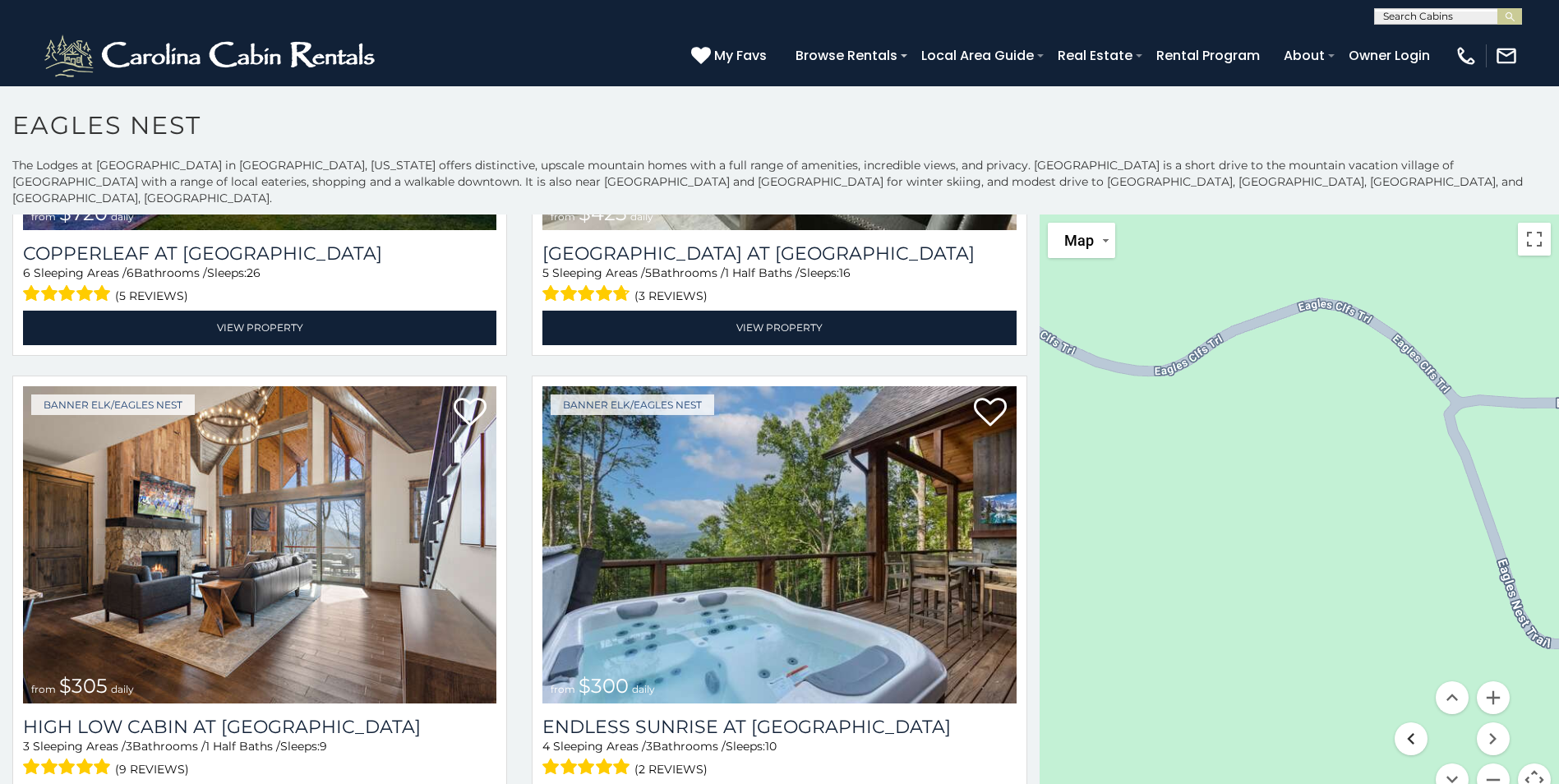
click at [1411, 722] on button "Move left" at bounding box center [1410, 739] width 33 height 33
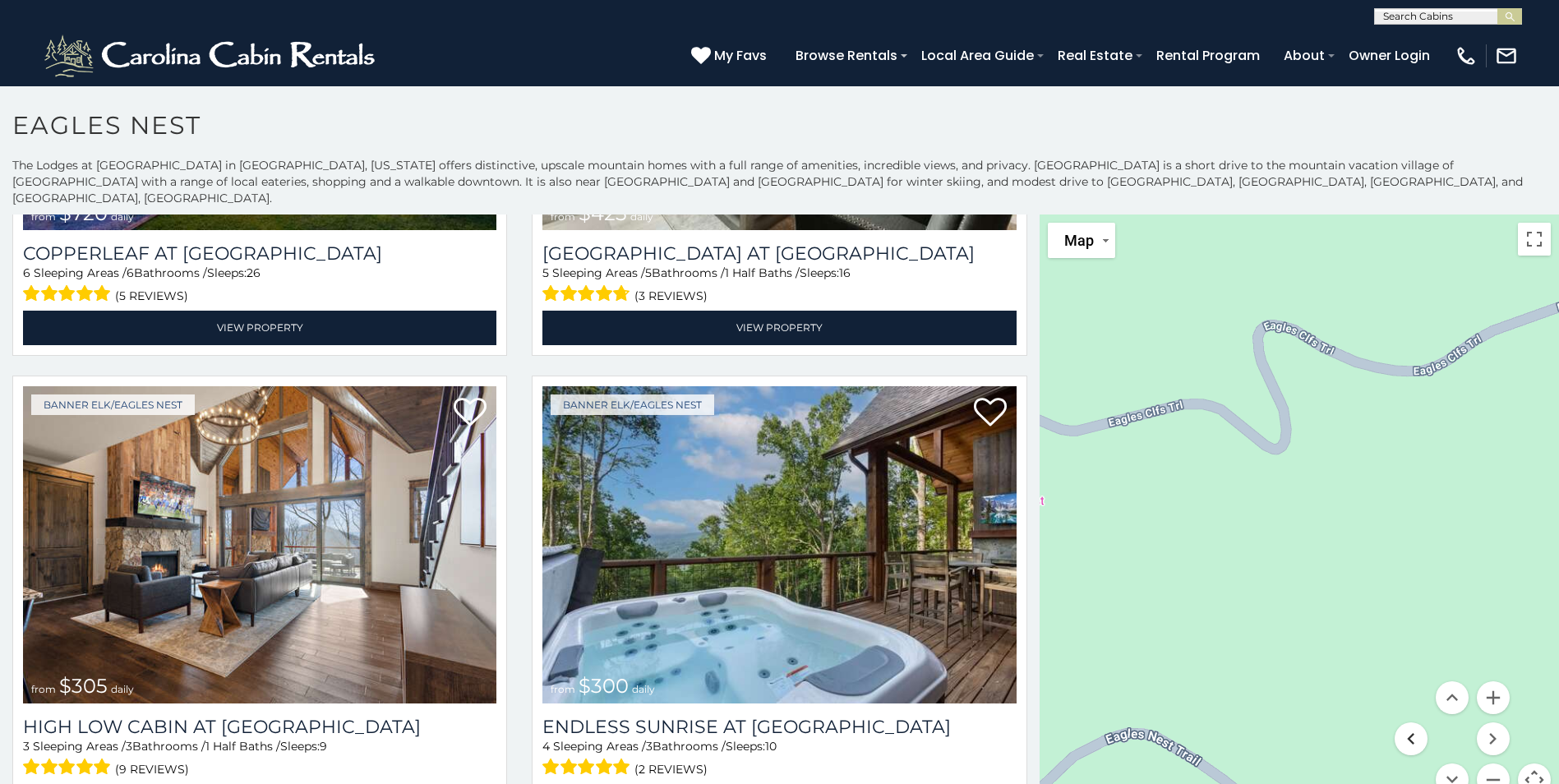
click at [1411, 722] on button "Move left" at bounding box center [1410, 739] width 33 height 33
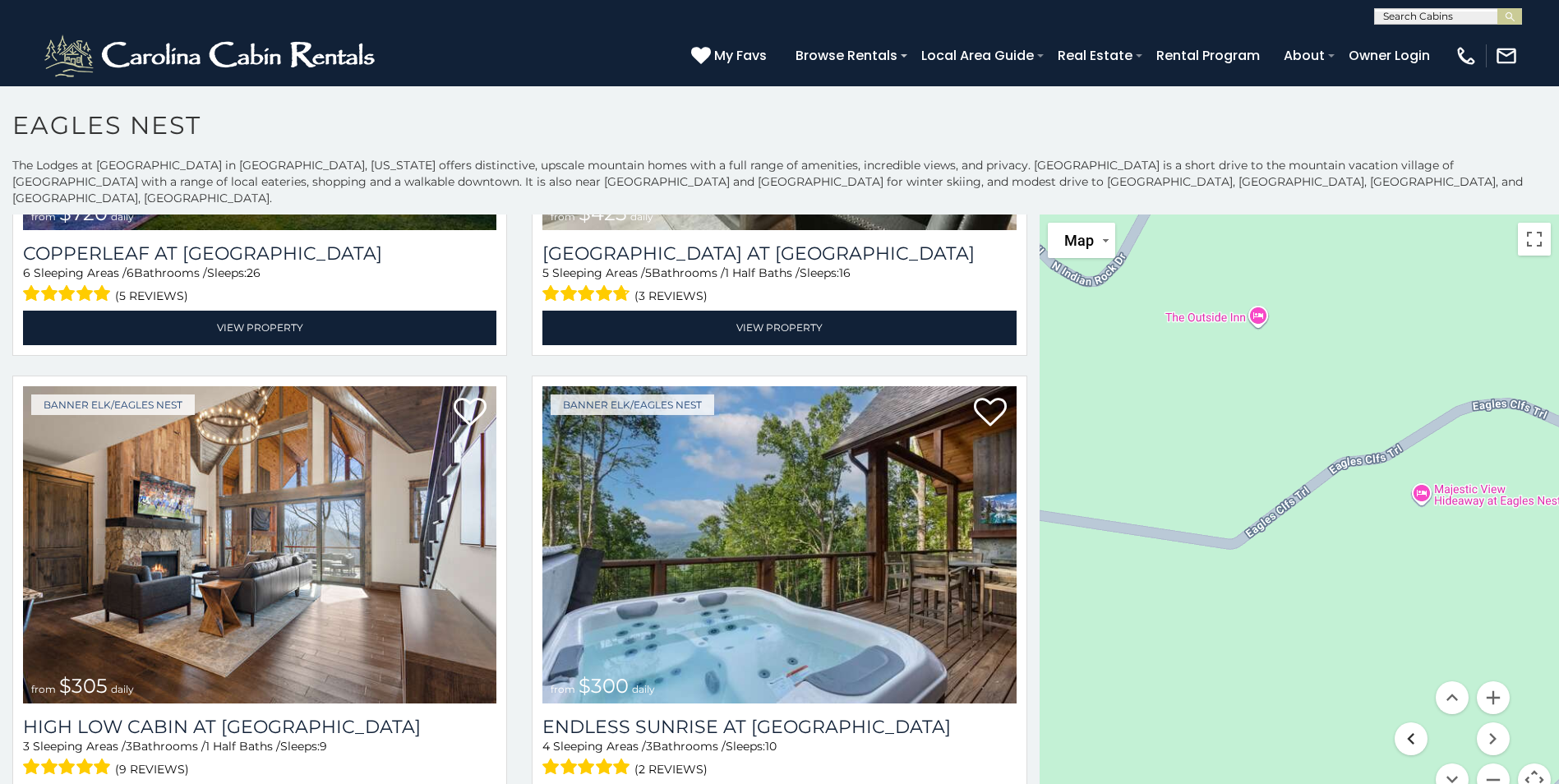
click at [1412, 722] on button "Move left" at bounding box center [1410, 739] width 33 height 33
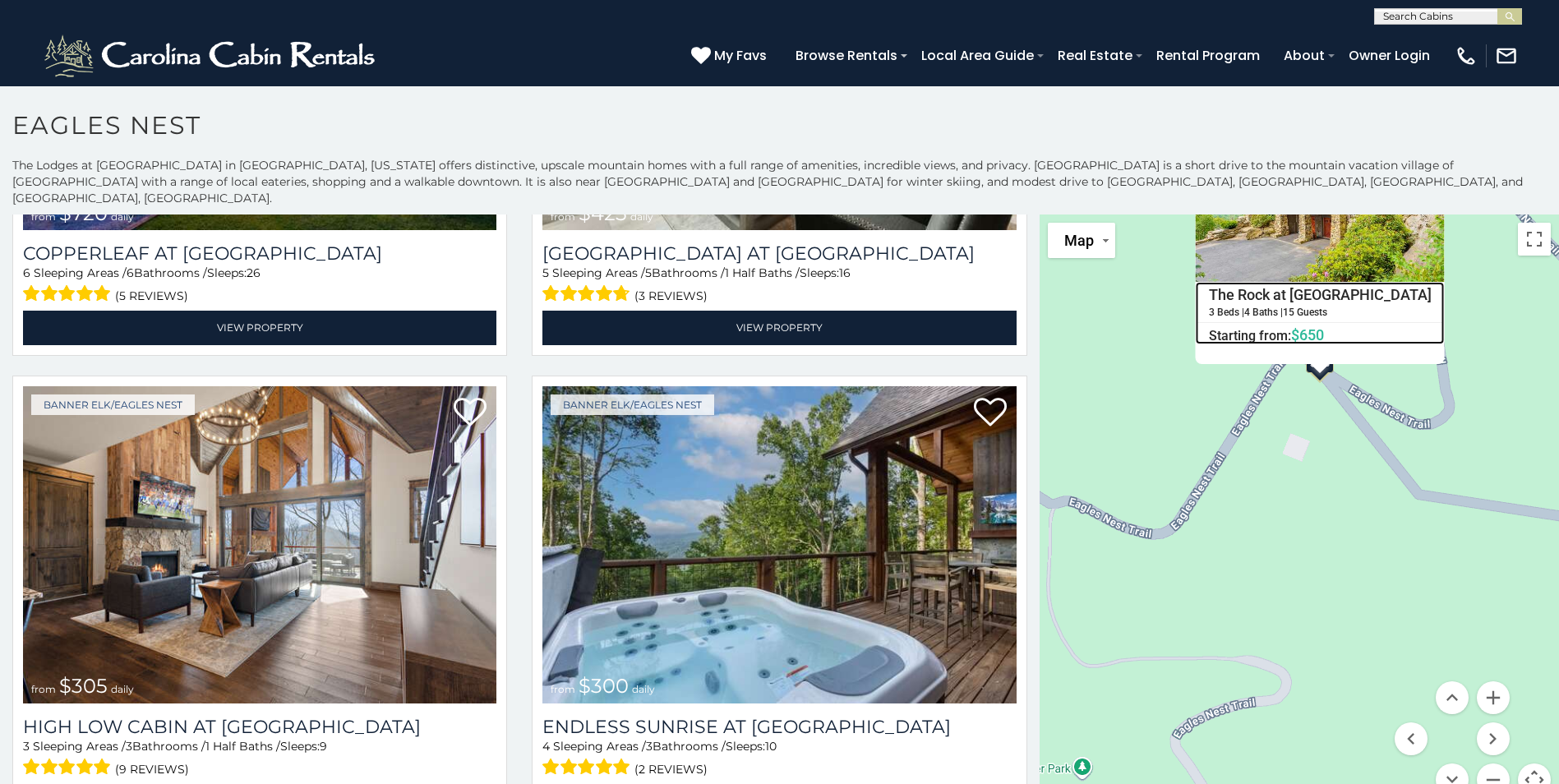
click at [1305, 307] on h5 "15 Guests" at bounding box center [1303, 312] width 45 height 10
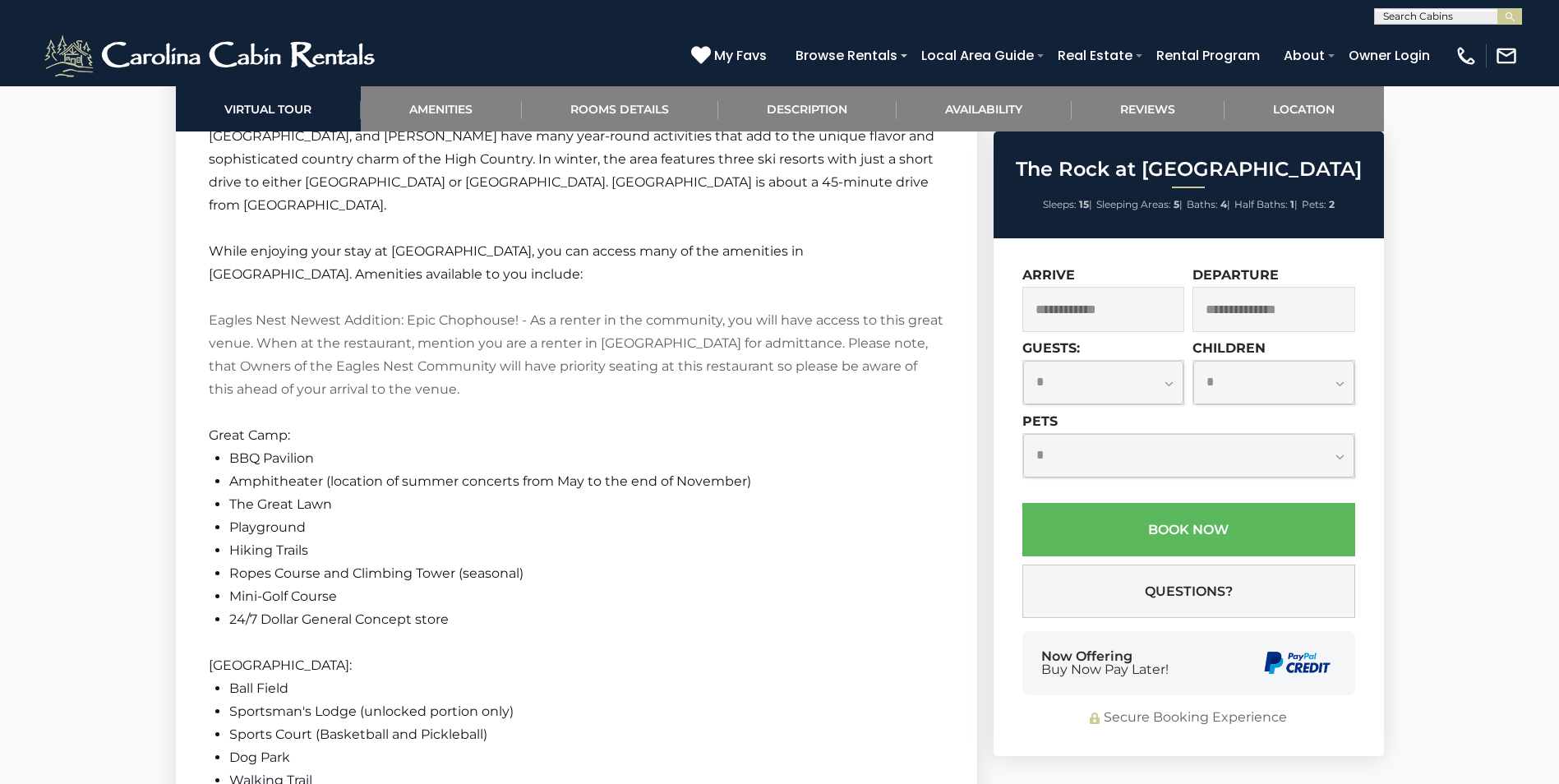
scroll to position [2711, 0]
